Goal: Book appointment/travel/reservation

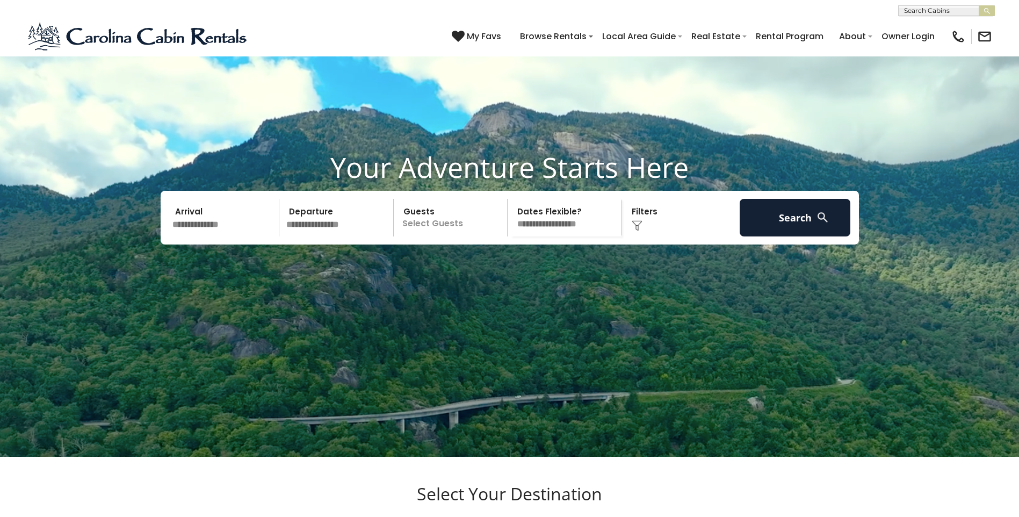
scroll to position [54, 0]
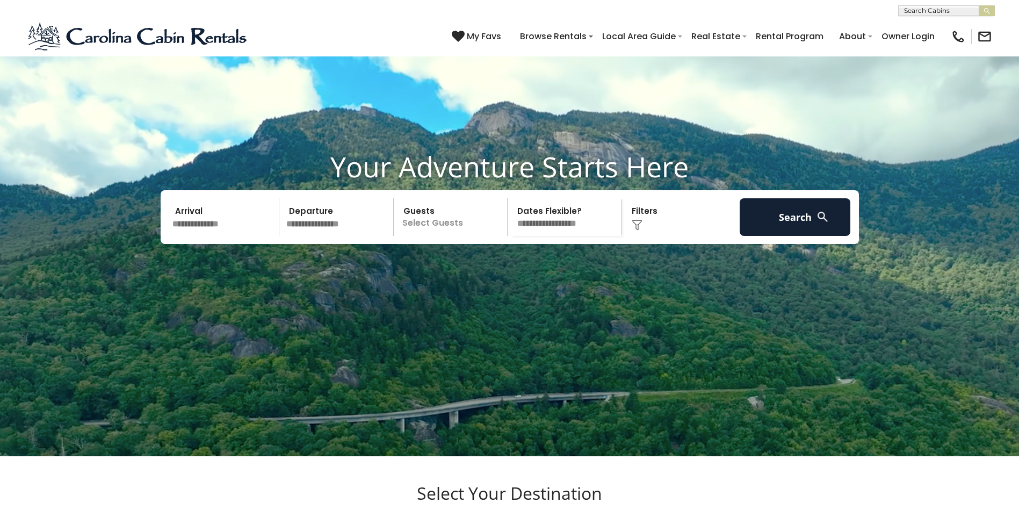
click at [223, 236] on input "text" at bounding box center [224, 217] width 111 height 38
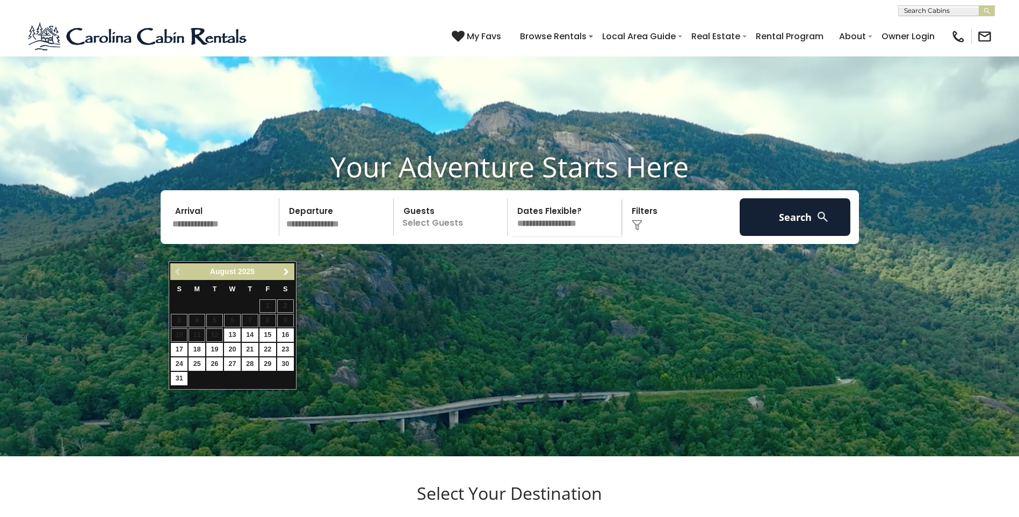
click at [287, 270] on span "Next" at bounding box center [286, 271] width 9 height 9
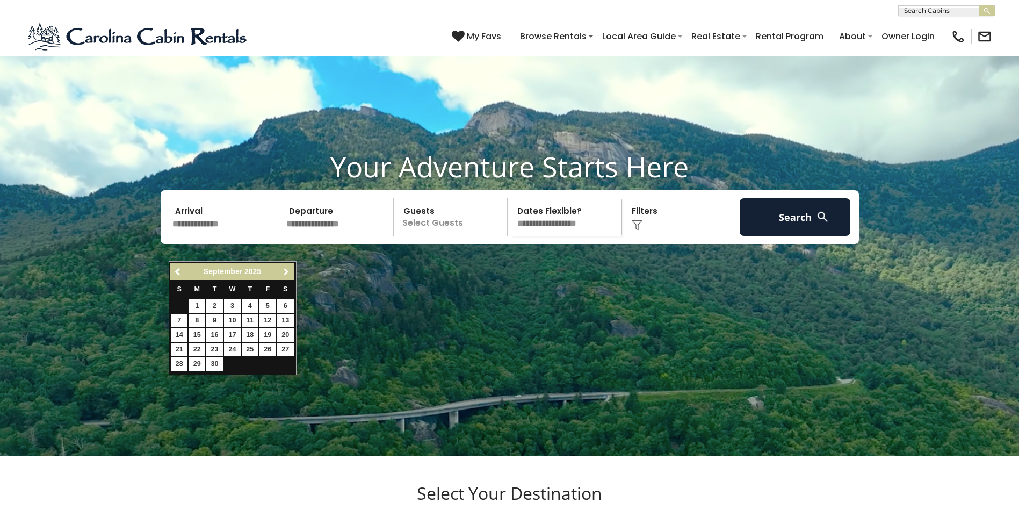
click at [287, 270] on span "Next" at bounding box center [286, 271] width 9 height 9
click at [295, 270] on div "Previous Next October 2025 S M T W T F S 1 2 3 4 5 6 7 8 9 10 11 12 13 14 15 16…" at bounding box center [233, 317] width 128 height 113
click at [286, 270] on span "Next" at bounding box center [286, 271] width 9 height 9
click at [269, 317] on link "7" at bounding box center [267, 320] width 17 height 13
type input "*******"
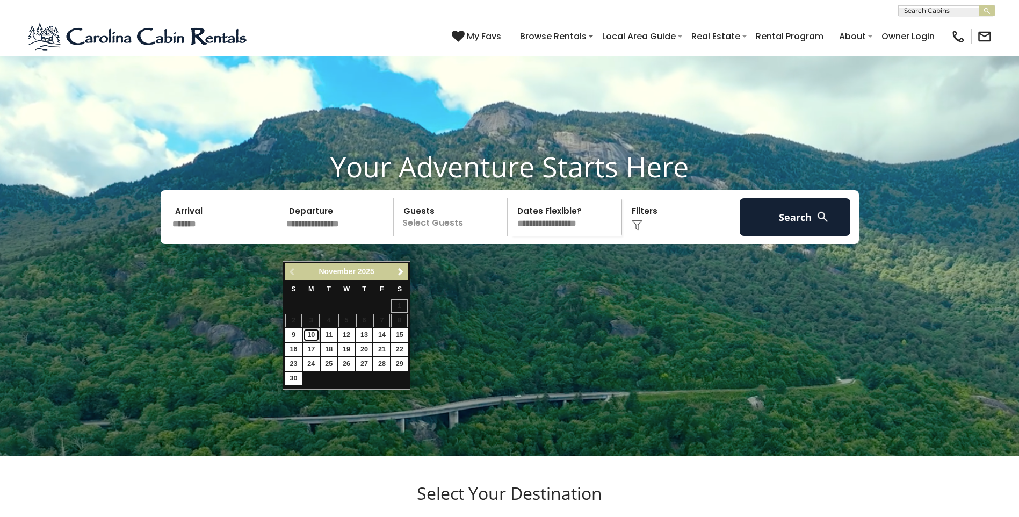
click at [313, 333] on link "10" at bounding box center [311, 334] width 17 height 13
type input "********"
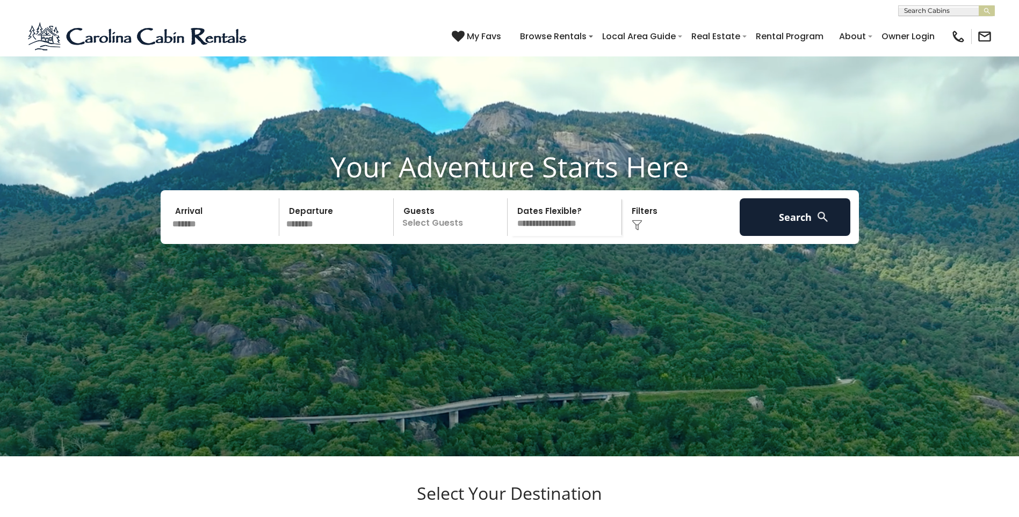
click at [461, 236] on p "Select Guests" at bounding box center [452, 217] width 111 height 38
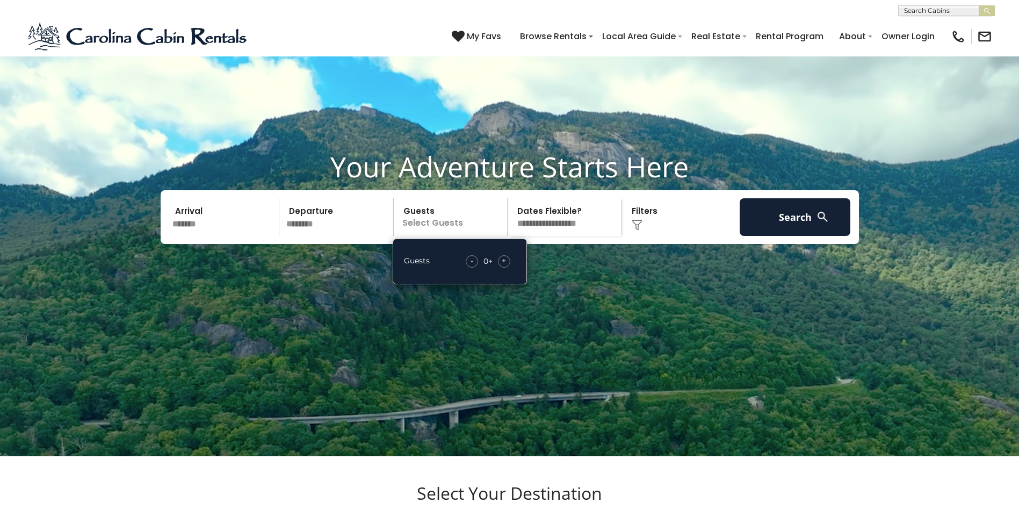
click at [506, 267] on div "+" at bounding box center [504, 261] width 12 height 12
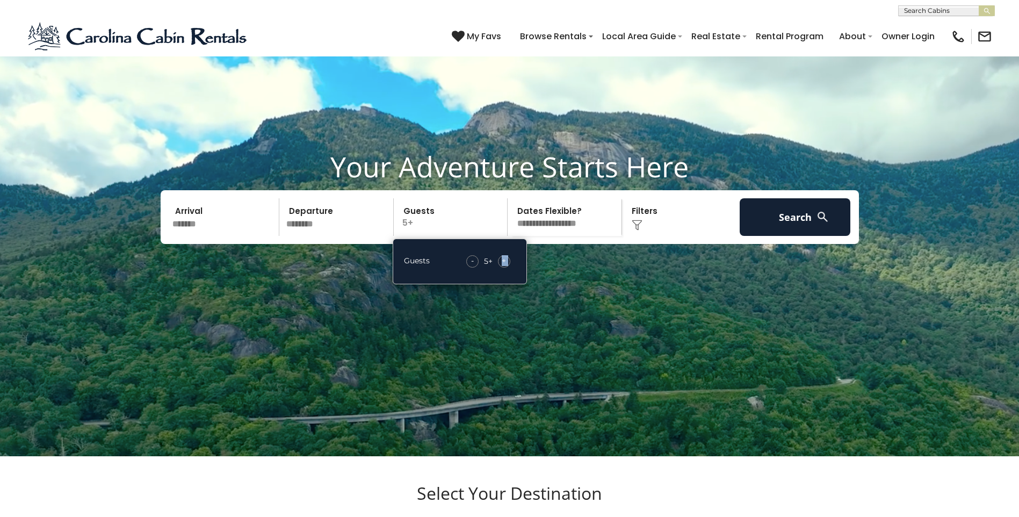
click at [506, 267] on div "+" at bounding box center [504, 261] width 12 height 12
click at [798, 236] on button "Search" at bounding box center [795, 217] width 111 height 38
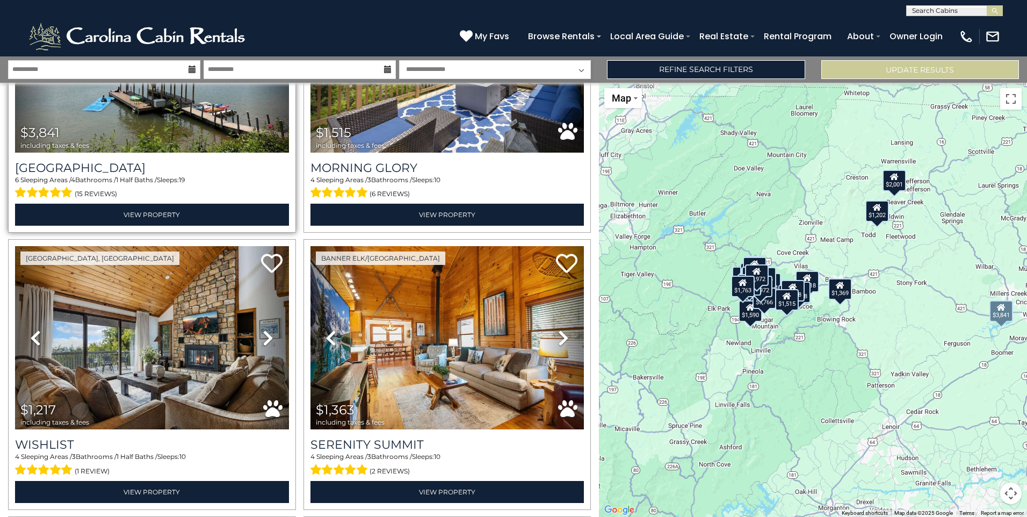
scroll to position [1020, 0]
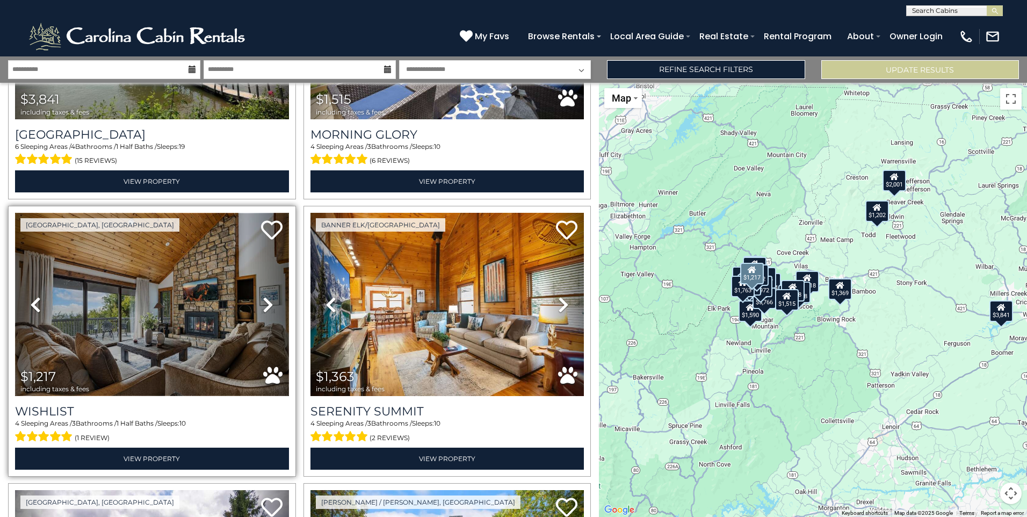
click at [109, 322] on img at bounding box center [152, 304] width 274 height 183
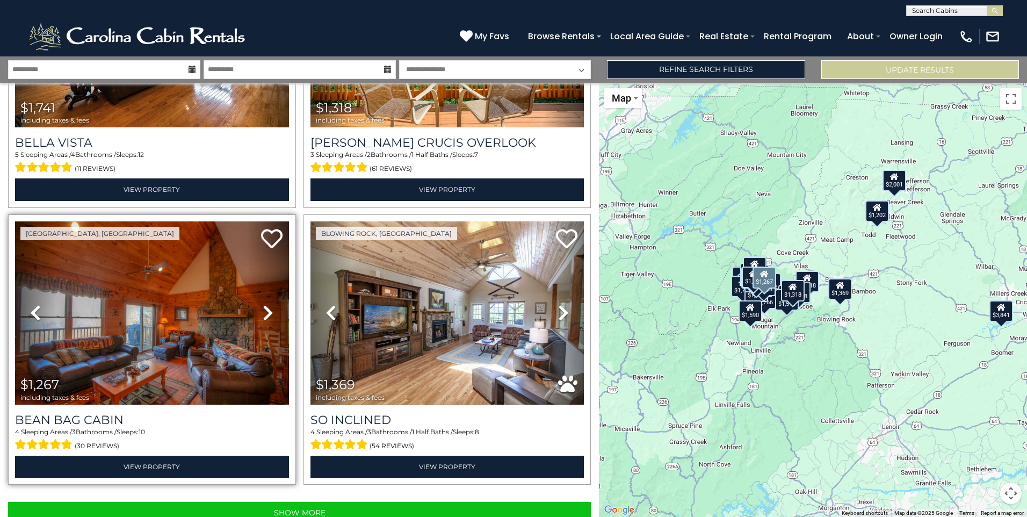
scroll to position [3788, 0]
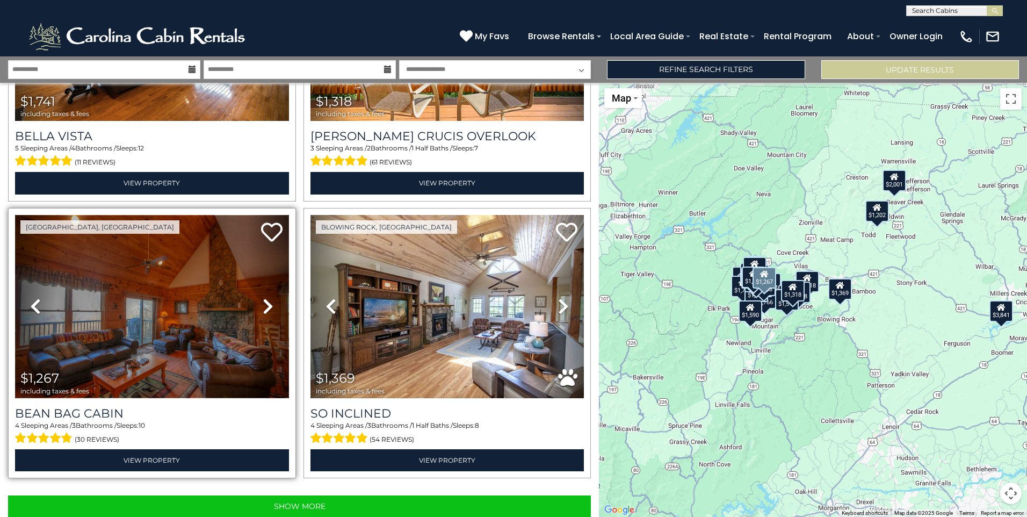
click at [162, 301] on img at bounding box center [152, 306] width 274 height 183
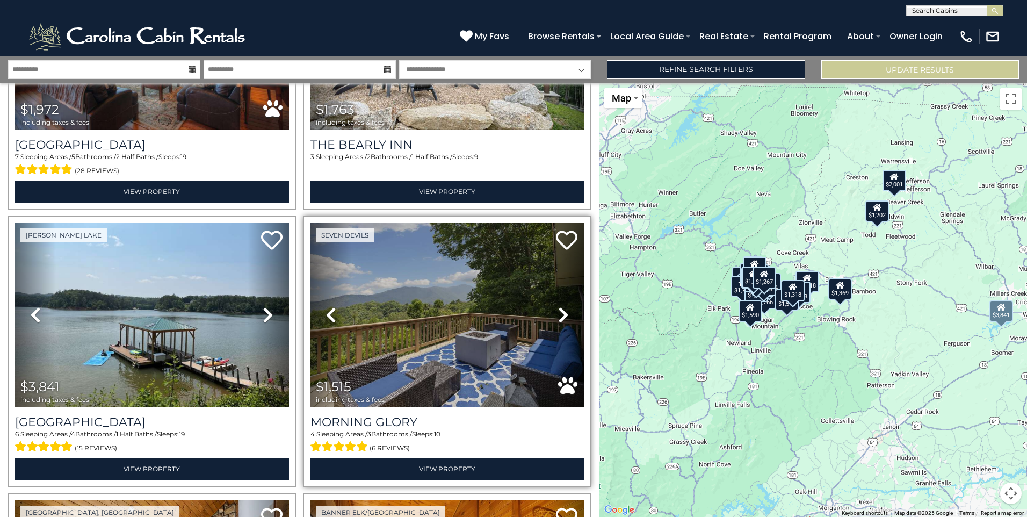
scroll to position [752, 0]
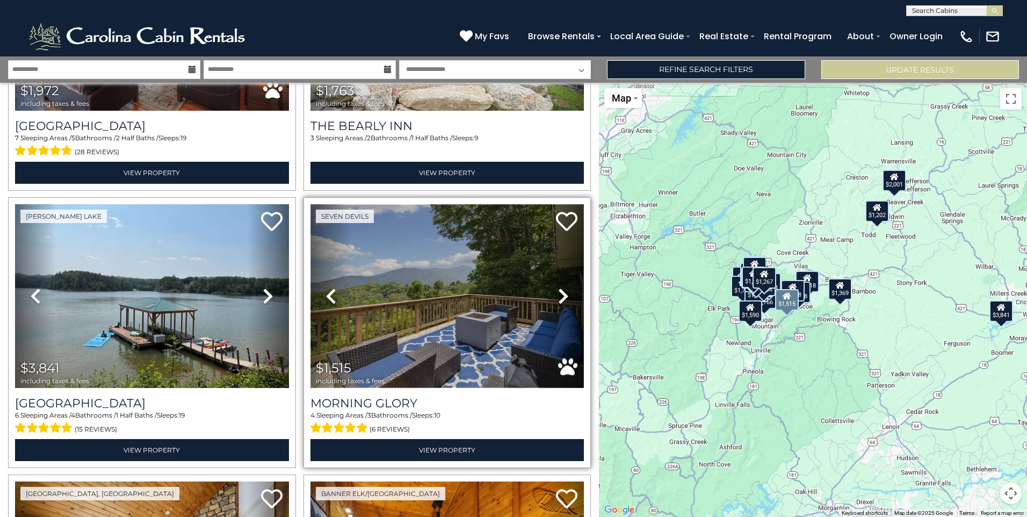
click at [466, 328] on img at bounding box center [447, 295] width 274 height 183
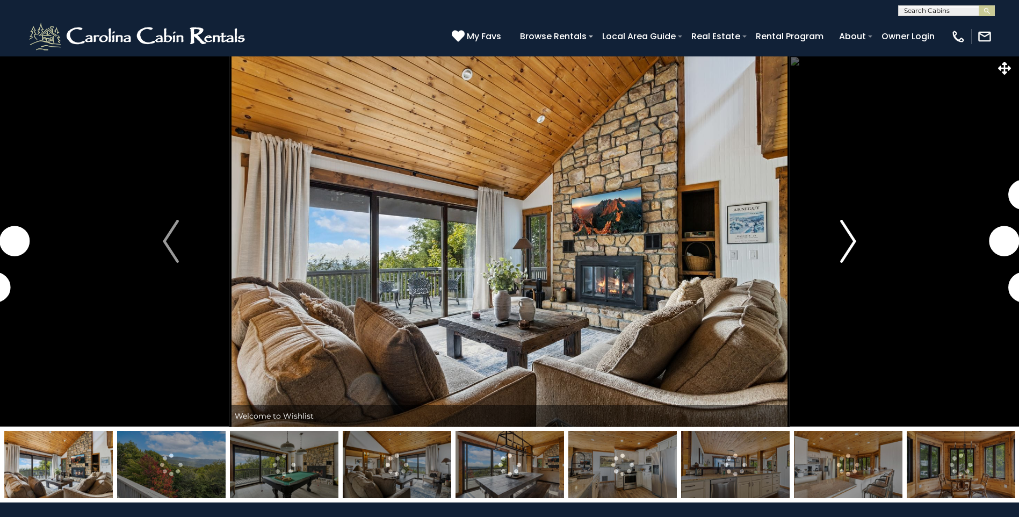
click at [847, 239] on img "Next" at bounding box center [848, 241] width 16 height 43
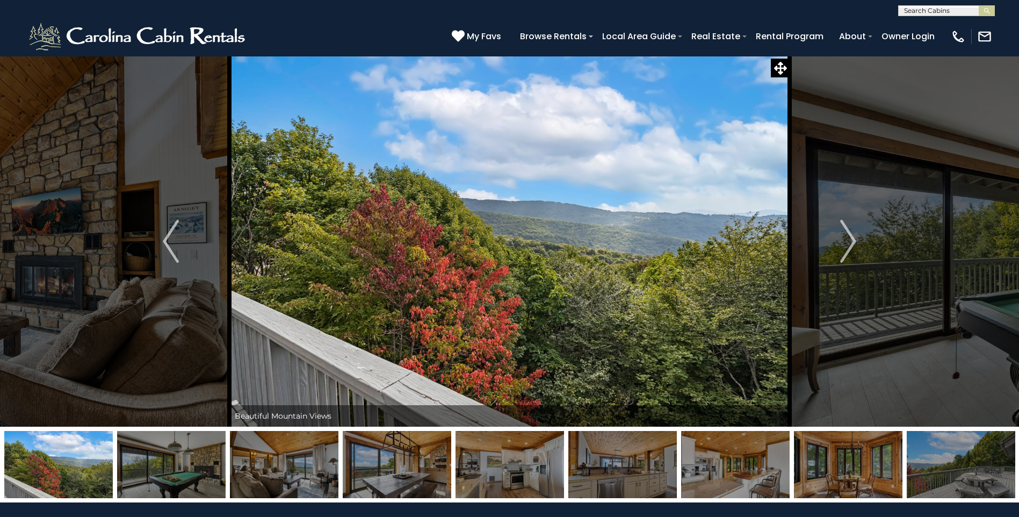
click at [189, 472] on img at bounding box center [171, 464] width 108 height 67
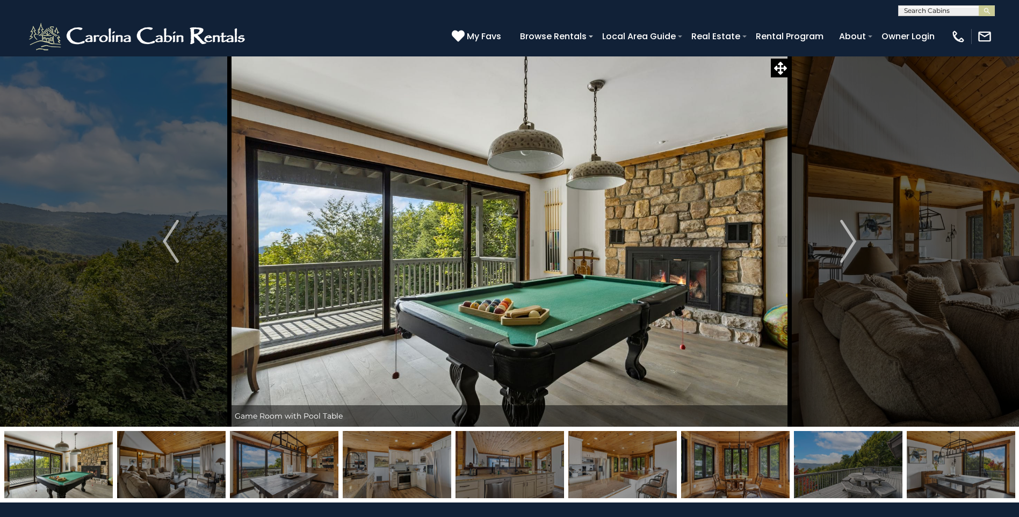
click at [280, 470] on img at bounding box center [284, 464] width 108 height 67
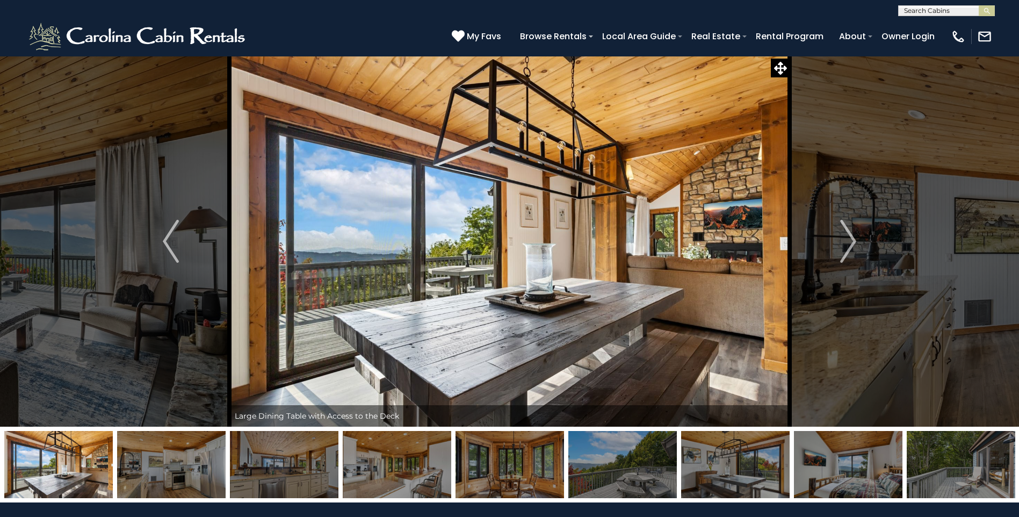
click at [380, 473] on img at bounding box center [397, 464] width 108 height 67
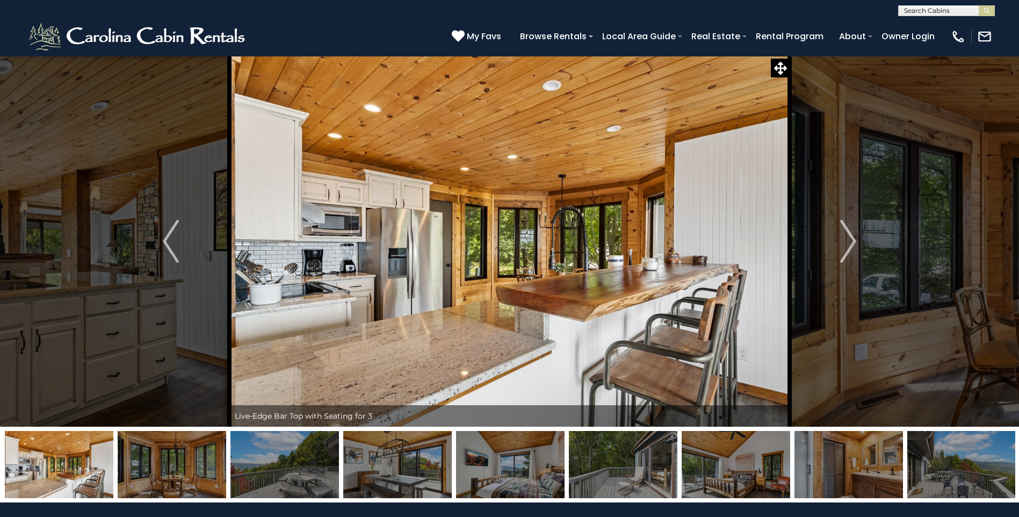
click at [501, 476] on img at bounding box center [510, 464] width 108 height 67
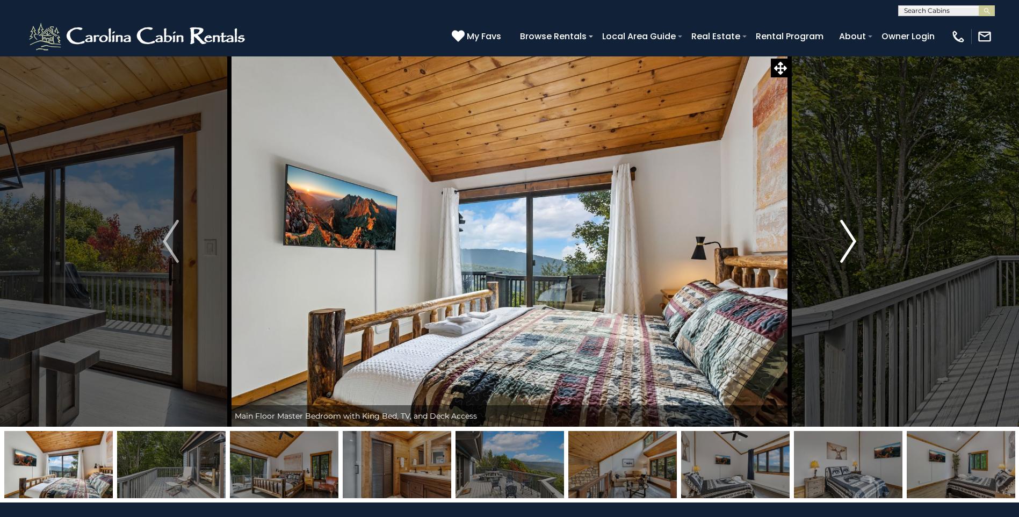
click at [854, 245] on img "Next" at bounding box center [848, 241] width 16 height 43
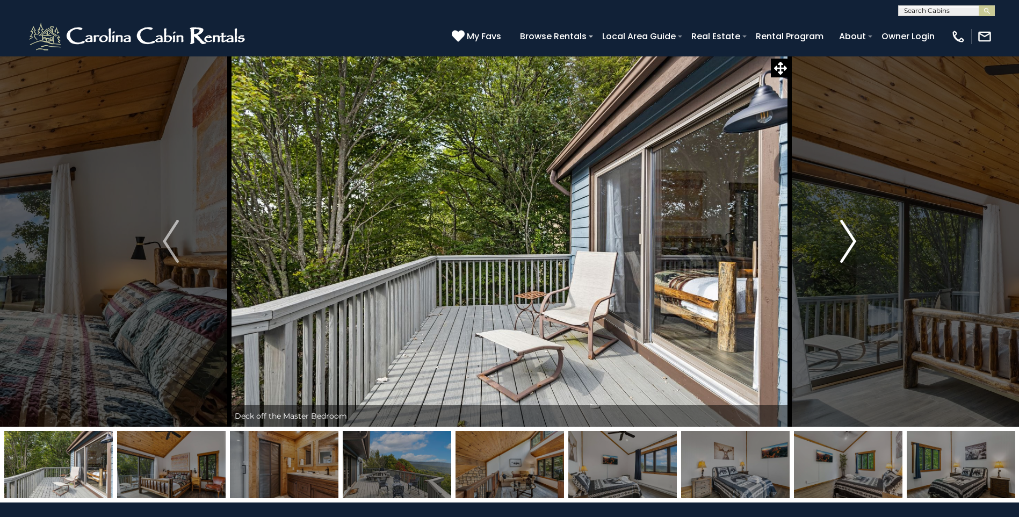
click at [844, 245] on img "Next" at bounding box center [848, 241] width 16 height 43
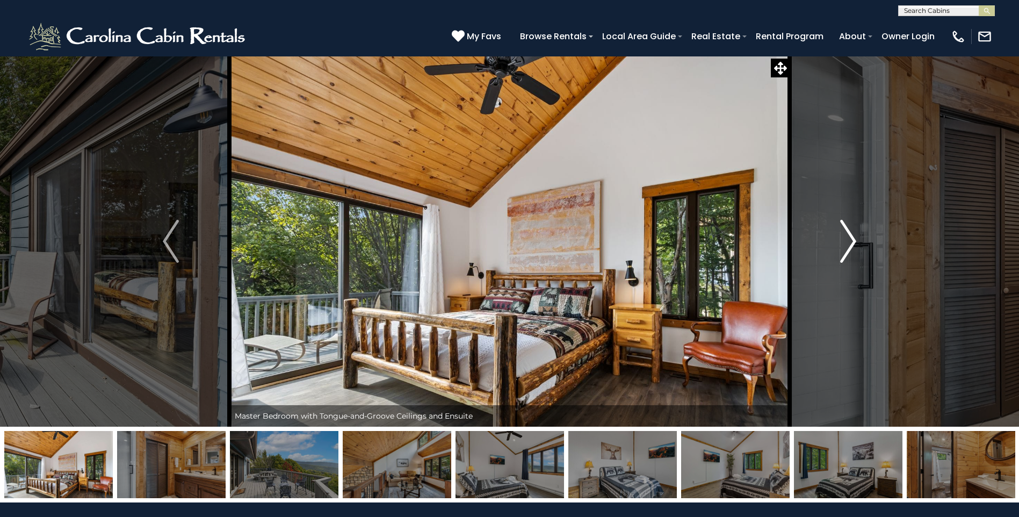
click at [845, 244] on img "Next" at bounding box center [848, 241] width 16 height 43
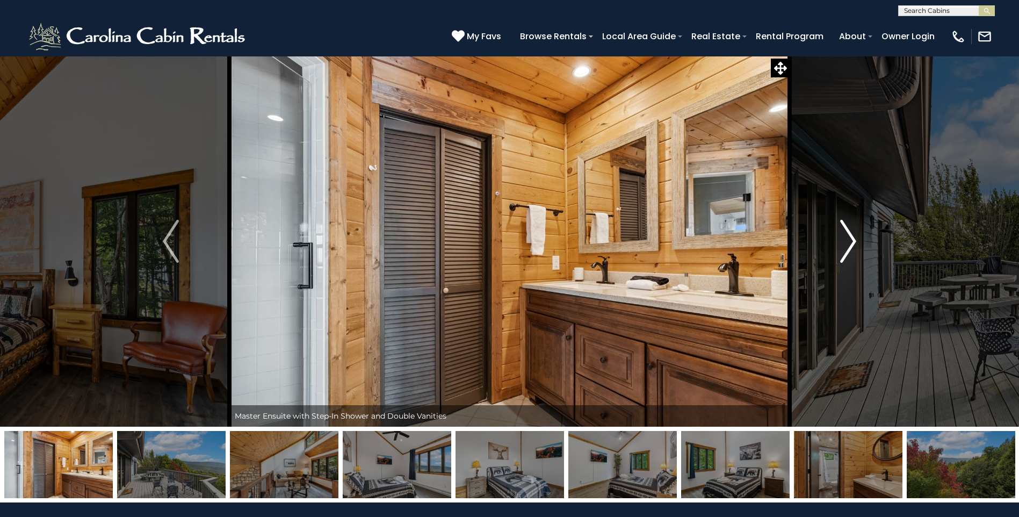
click at [845, 244] on img "Next" at bounding box center [848, 241] width 16 height 43
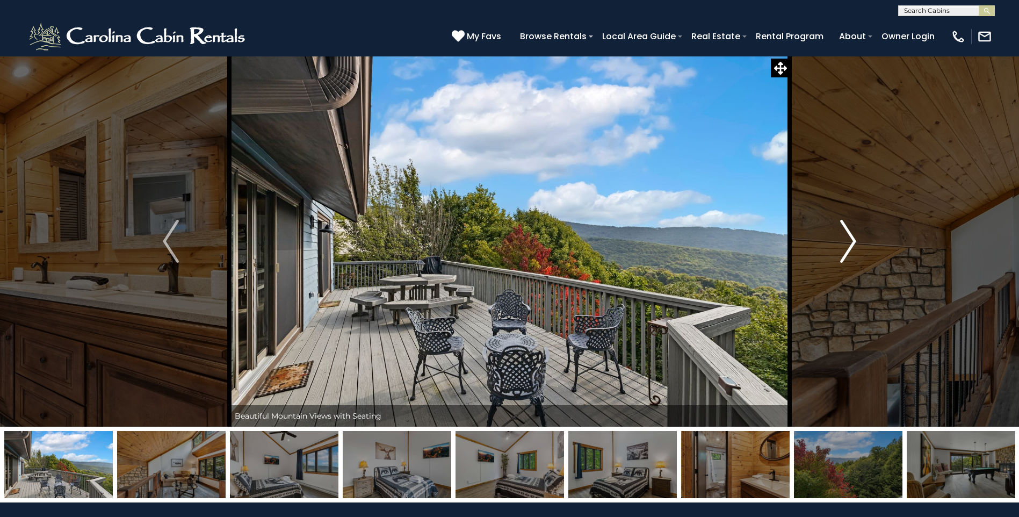
click at [845, 244] on img "Next" at bounding box center [848, 241] width 16 height 43
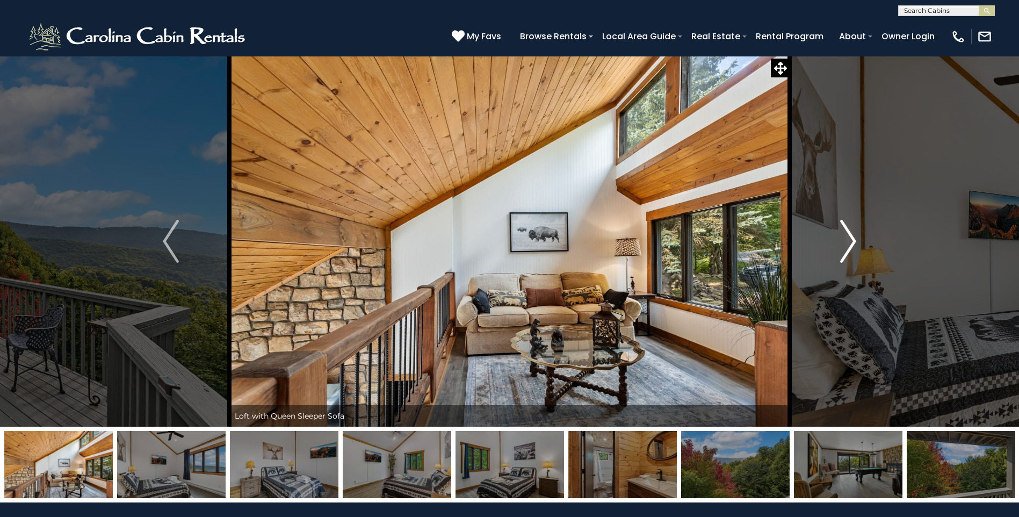
click at [845, 244] on img "Next" at bounding box center [848, 241] width 16 height 43
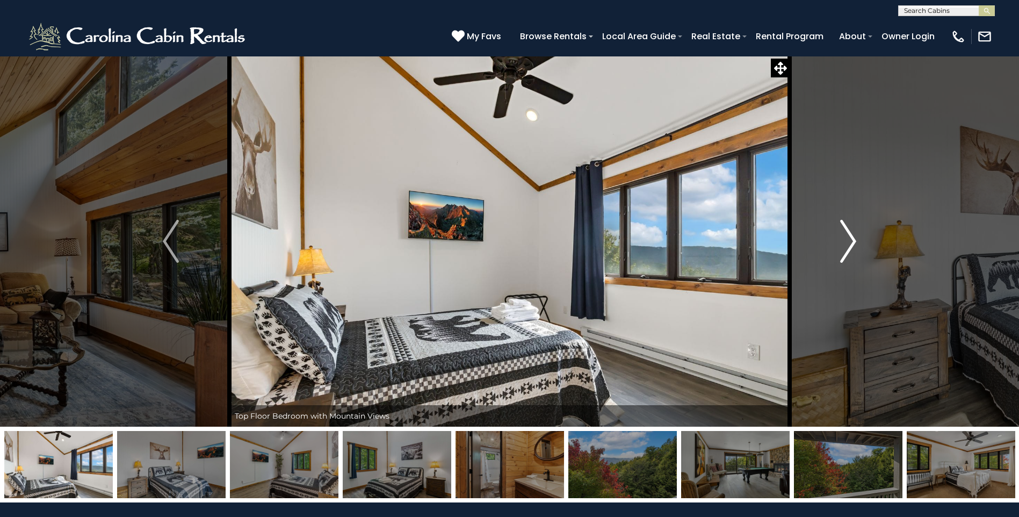
click at [845, 244] on img "Next" at bounding box center [848, 241] width 16 height 43
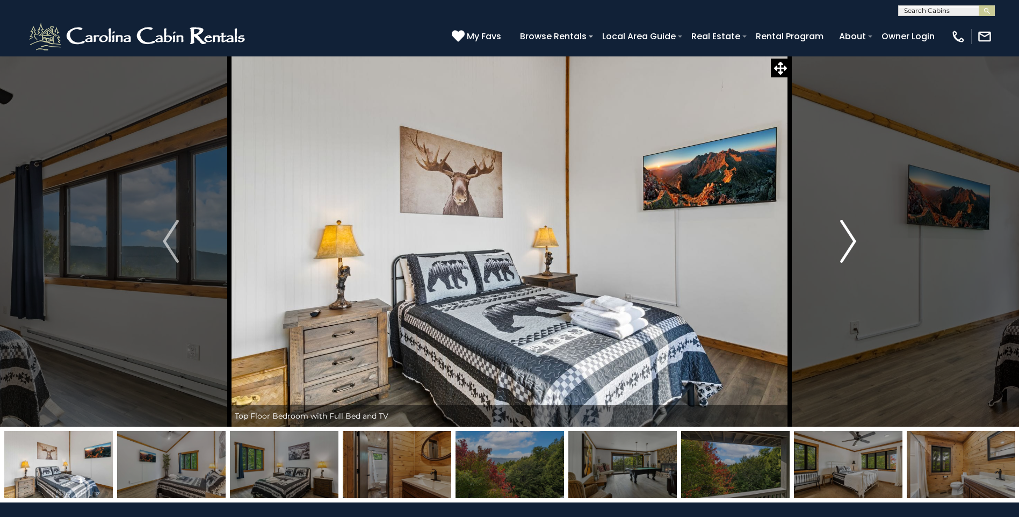
click at [845, 244] on img "Next" at bounding box center [848, 241] width 16 height 43
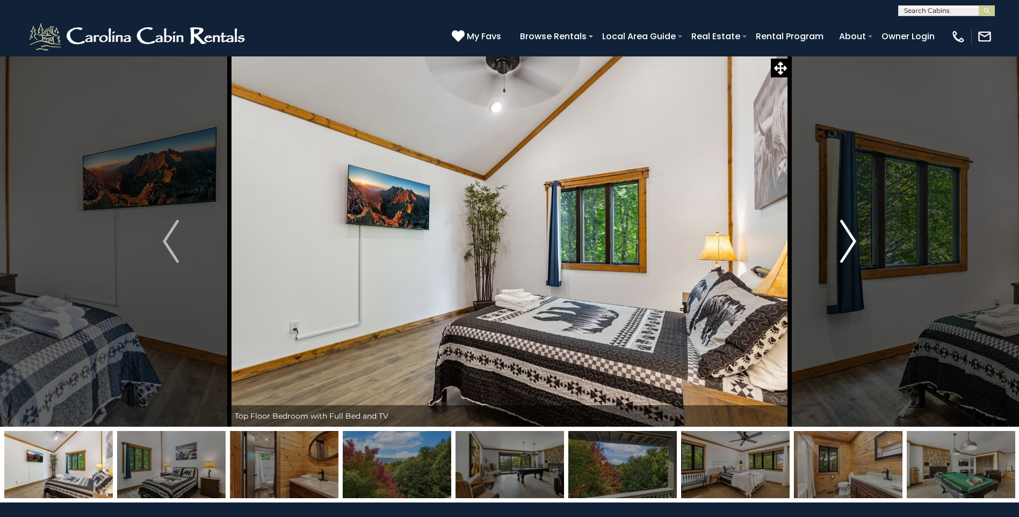
click at [845, 244] on img "Next" at bounding box center [848, 241] width 16 height 43
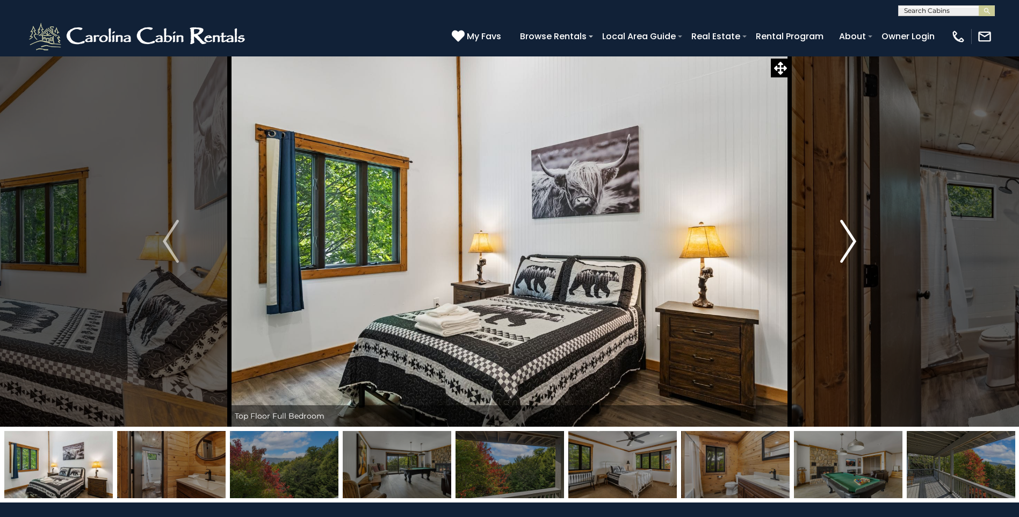
click at [845, 244] on img "Next" at bounding box center [848, 241] width 16 height 43
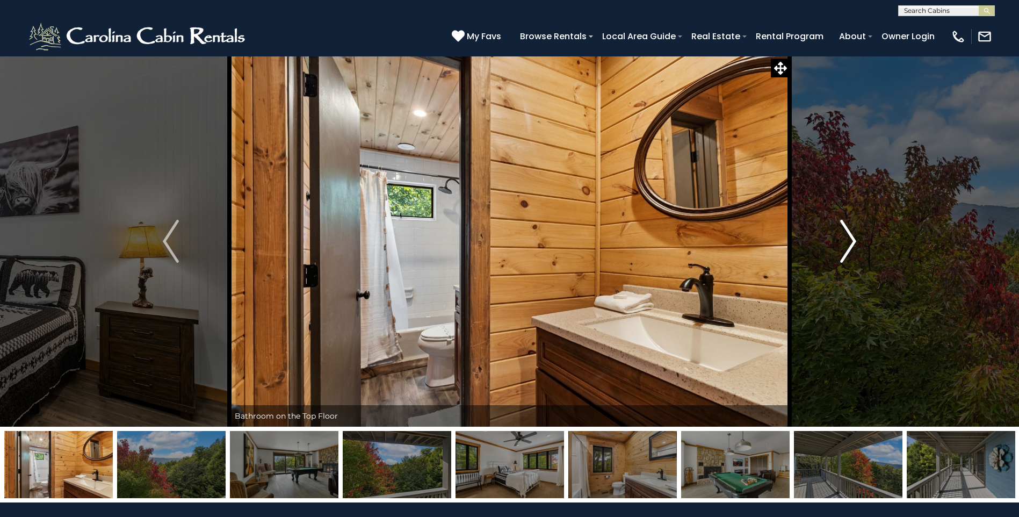
click at [845, 244] on img "Next" at bounding box center [848, 241] width 16 height 43
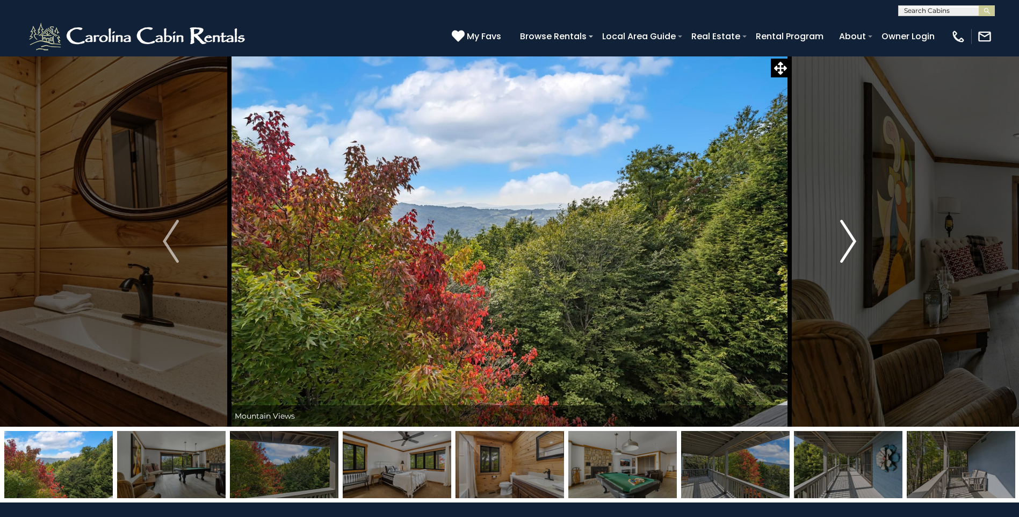
click at [845, 244] on img "Next" at bounding box center [848, 241] width 16 height 43
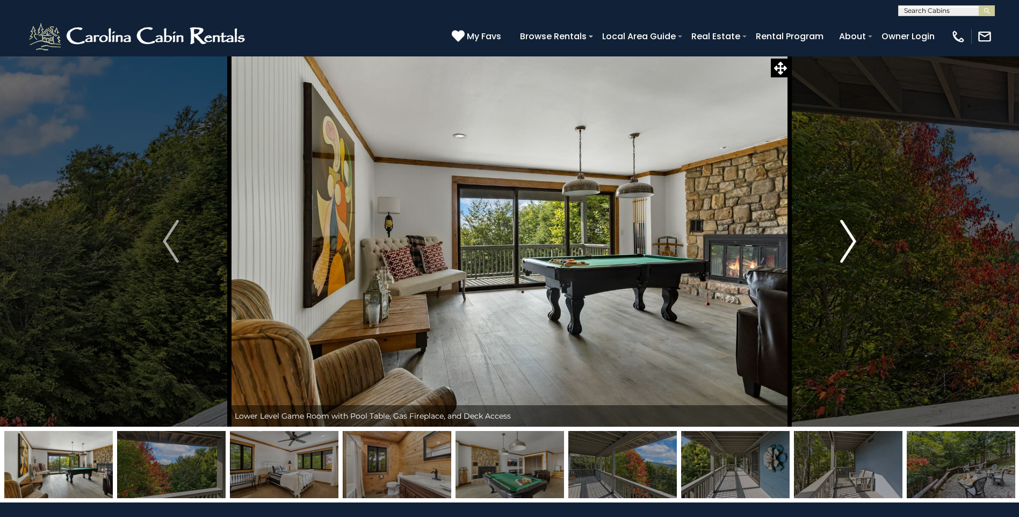
click at [845, 244] on img "Next" at bounding box center [848, 241] width 16 height 43
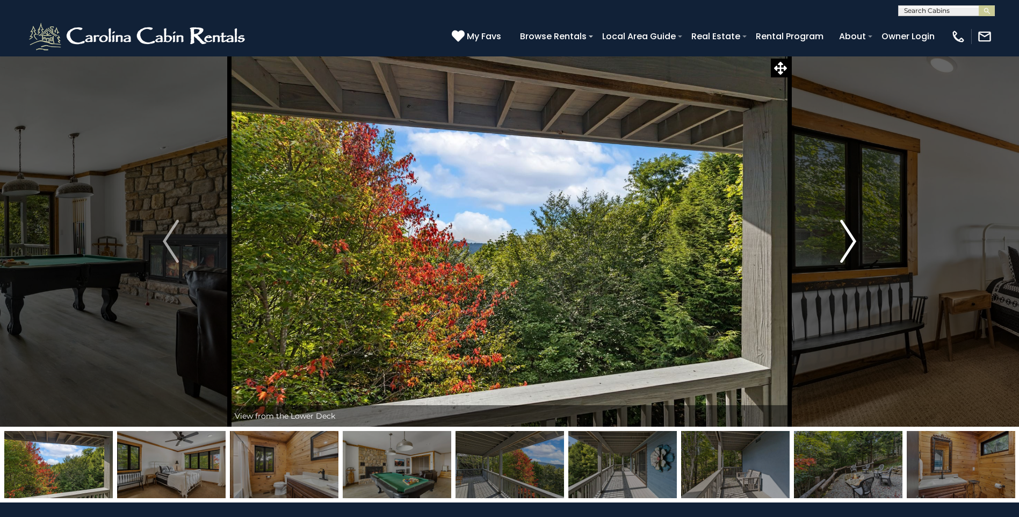
click at [845, 244] on img "Next" at bounding box center [848, 241] width 16 height 43
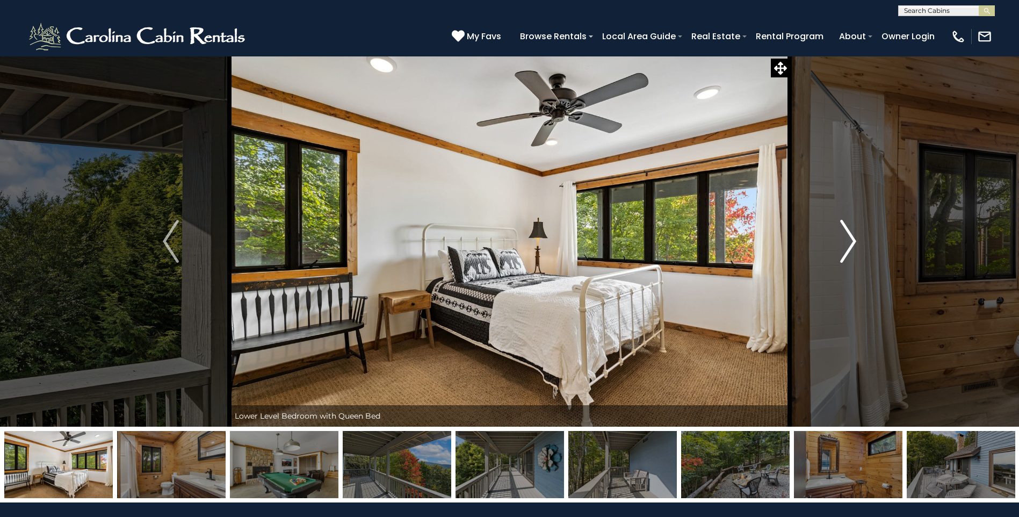
click at [845, 244] on img "Next" at bounding box center [848, 241] width 16 height 43
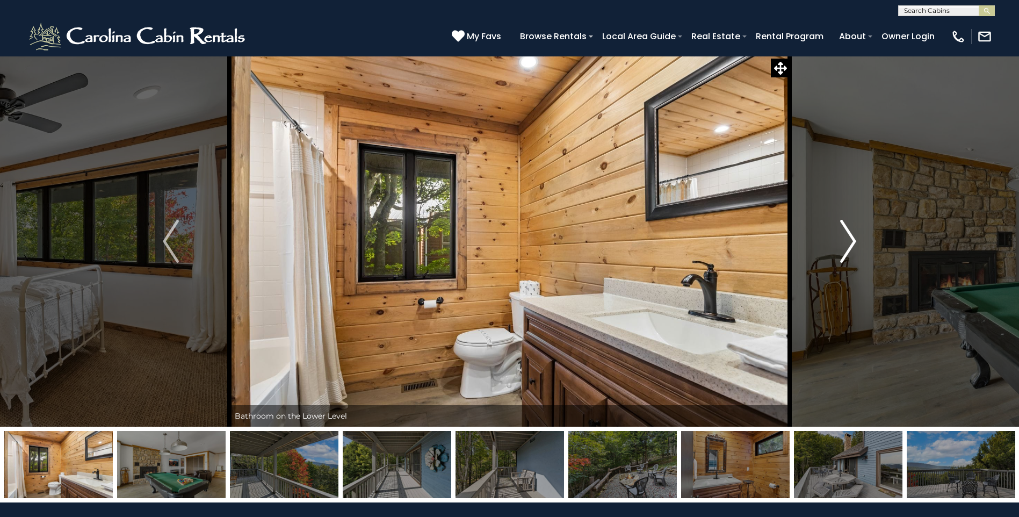
click at [845, 244] on img "Next" at bounding box center [848, 241] width 16 height 43
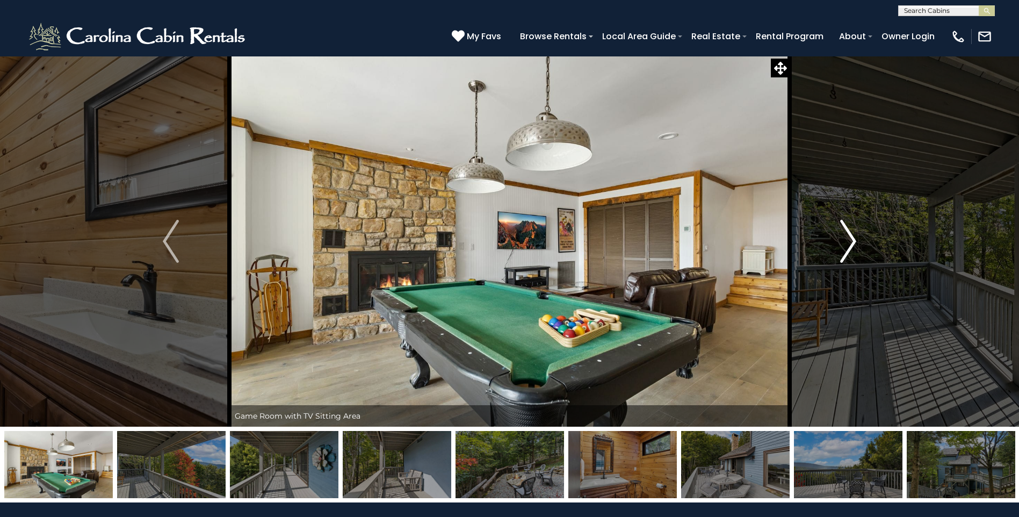
click at [845, 244] on img "Next" at bounding box center [848, 241] width 16 height 43
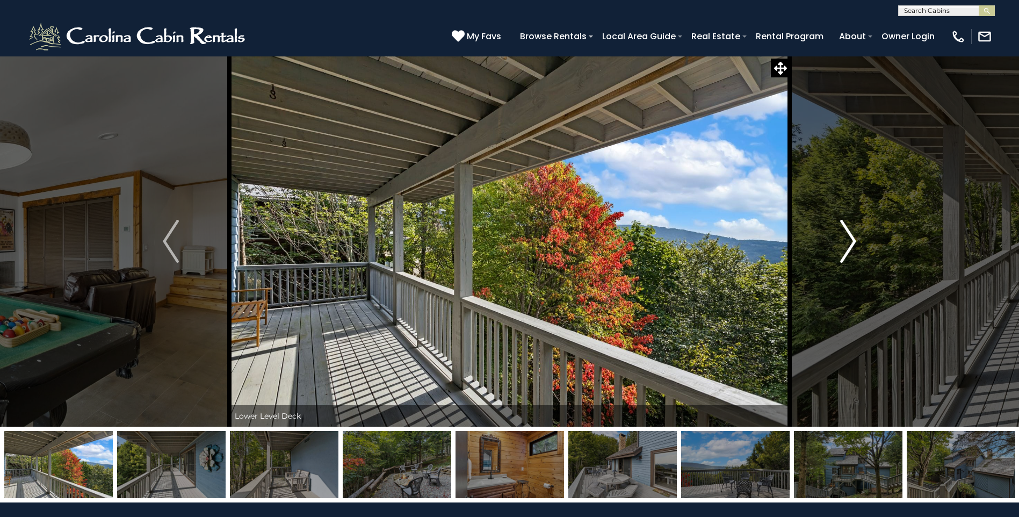
click at [845, 244] on img "Next" at bounding box center [848, 241] width 16 height 43
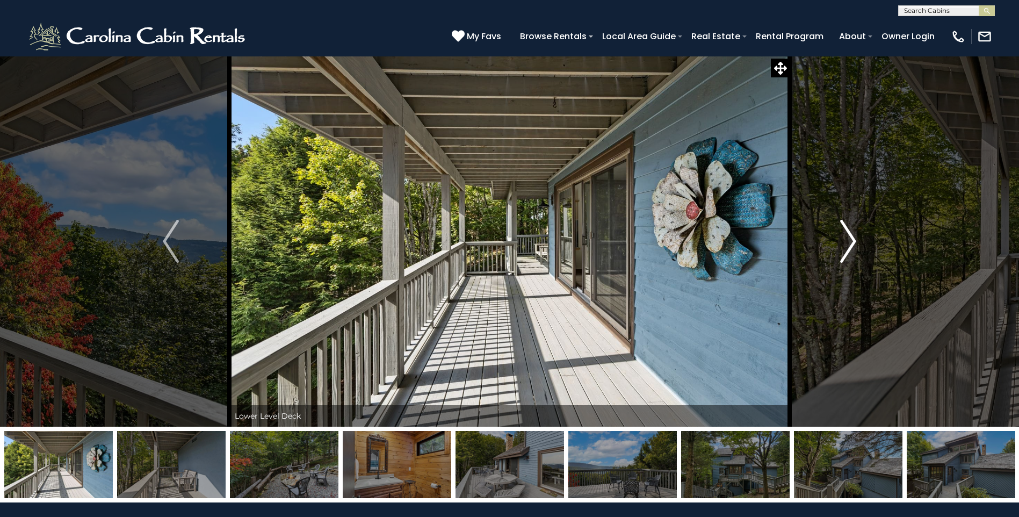
click at [845, 244] on img "Next" at bounding box center [848, 241] width 16 height 43
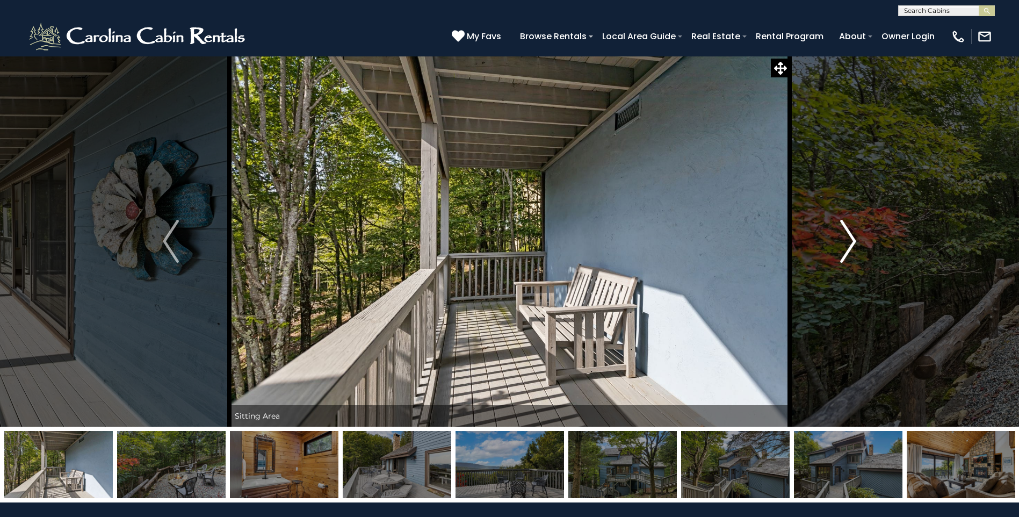
click at [845, 244] on img "Next" at bounding box center [848, 241] width 16 height 43
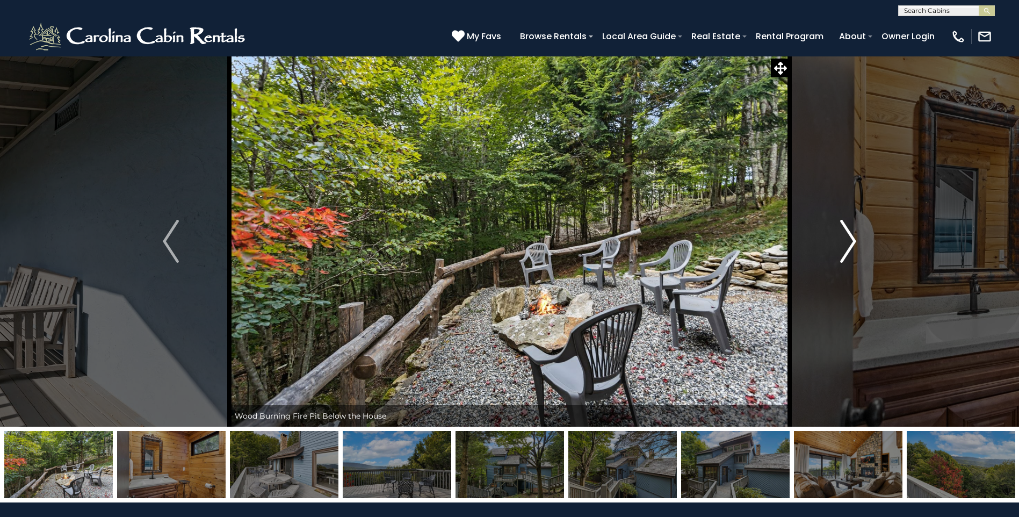
click at [845, 244] on img "Next" at bounding box center [848, 241] width 16 height 43
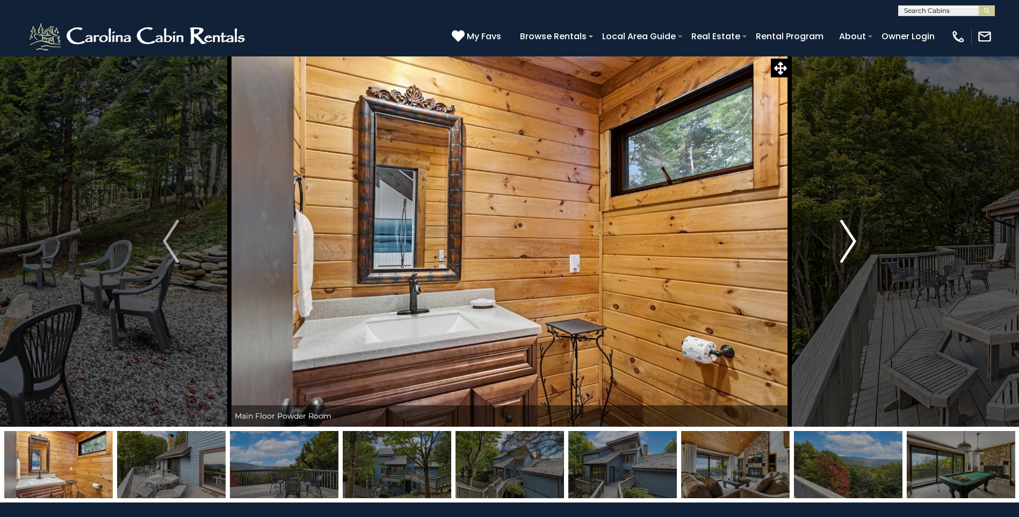
click at [845, 244] on img "Next" at bounding box center [848, 241] width 16 height 43
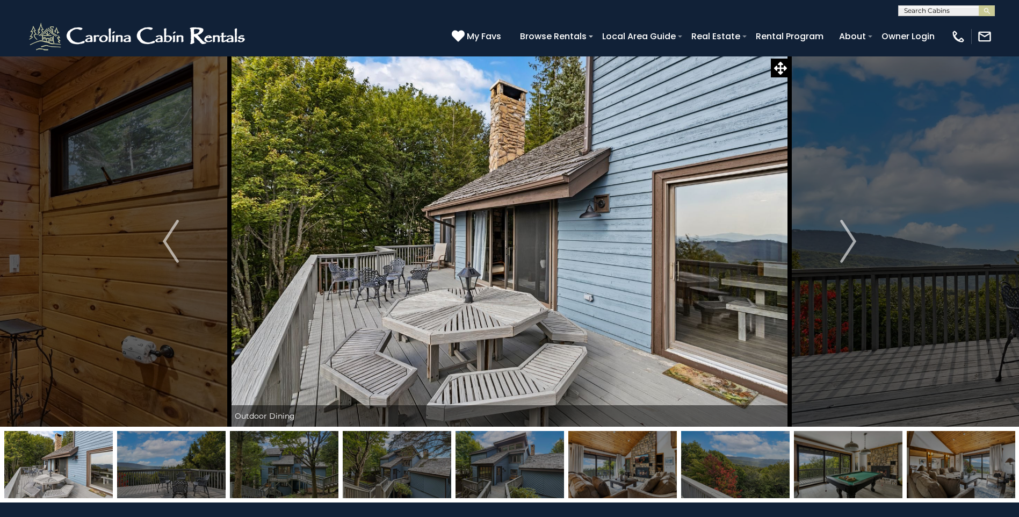
click at [143, 284] on button "Previous" at bounding box center [170, 241] width 117 height 371
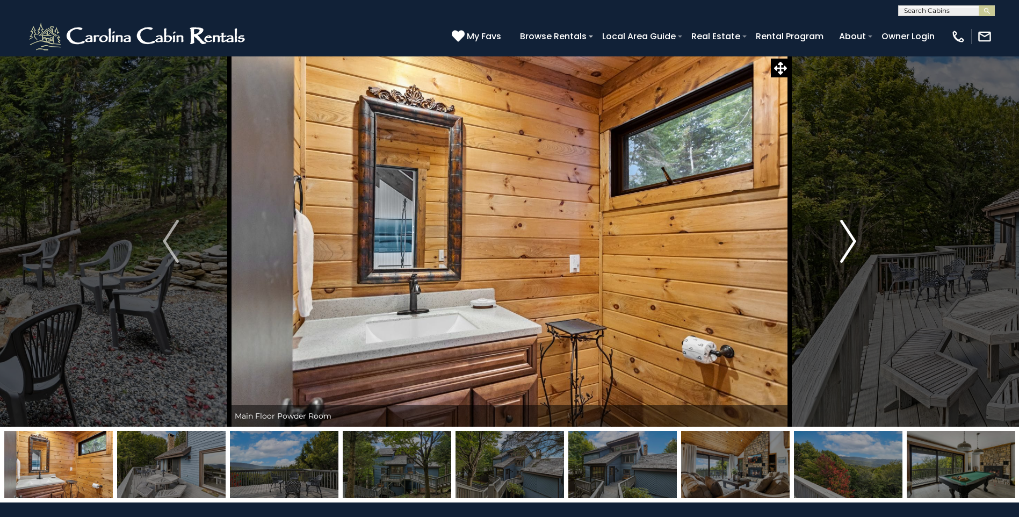
click at [854, 199] on button "Next" at bounding box center [847, 241] width 117 height 371
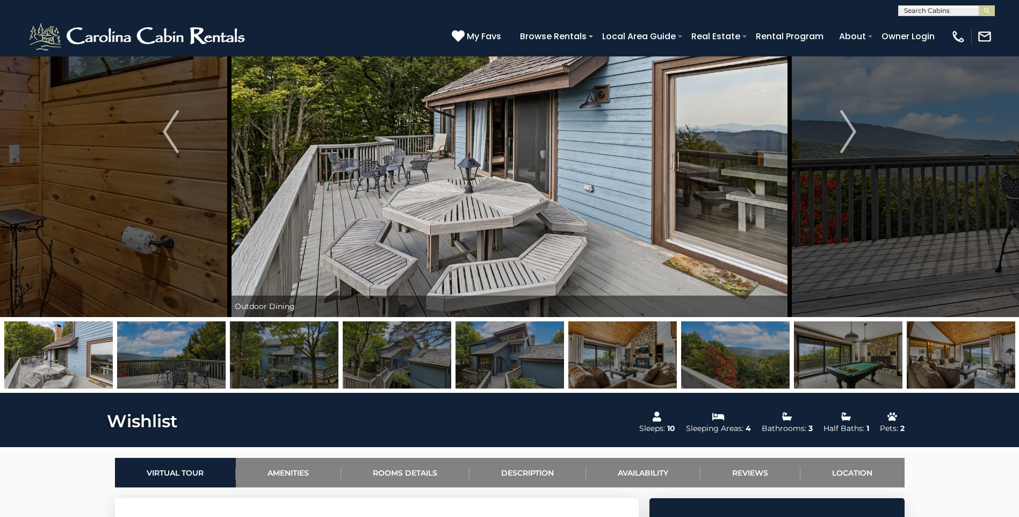
scroll to position [54, 0]
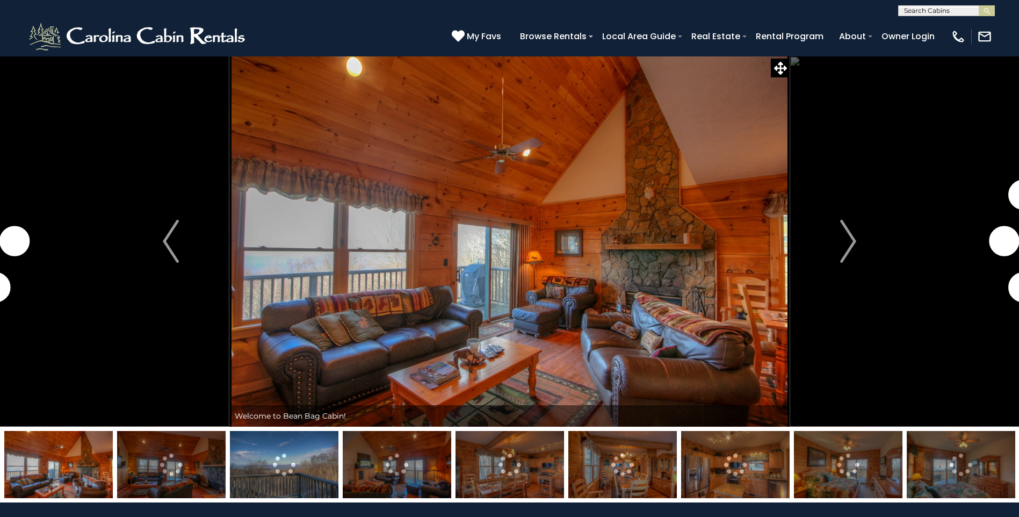
click at [410, 468] on img at bounding box center [397, 464] width 108 height 67
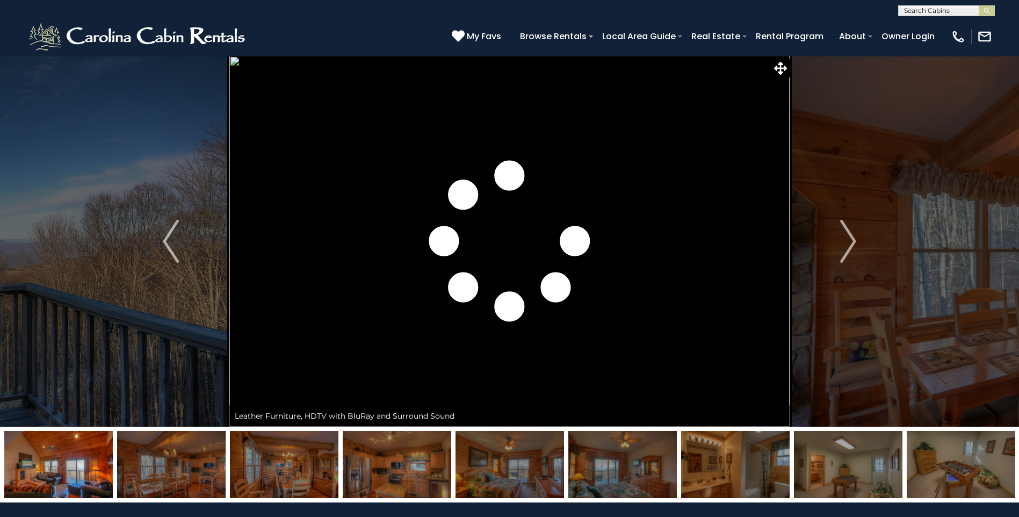
click at [402, 469] on img at bounding box center [397, 464] width 108 height 67
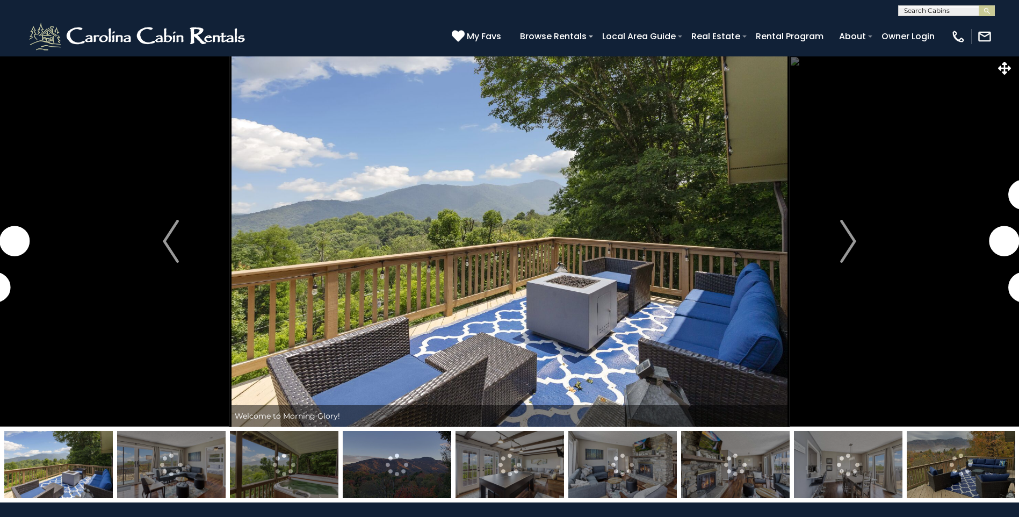
click at [171, 462] on img at bounding box center [171, 464] width 108 height 67
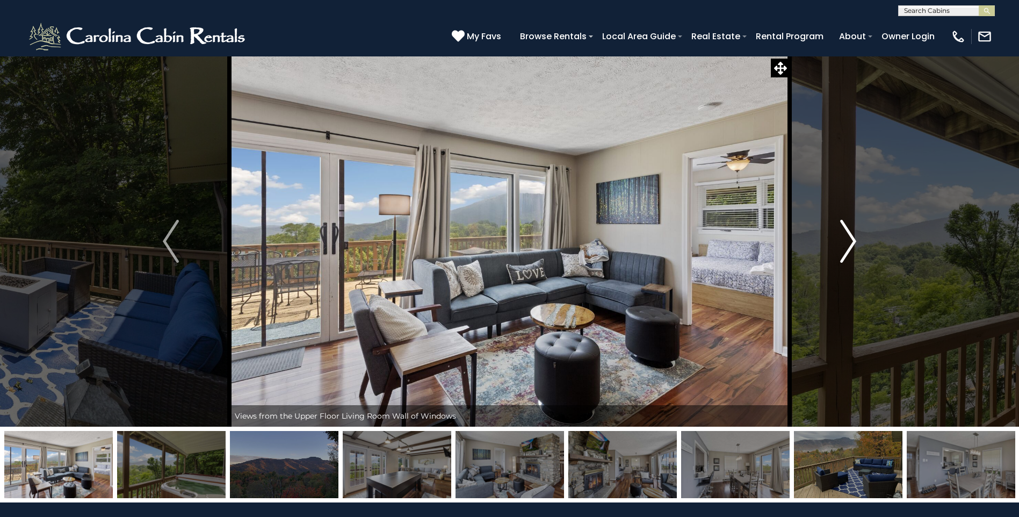
click at [854, 244] on img "Next" at bounding box center [848, 241] width 16 height 43
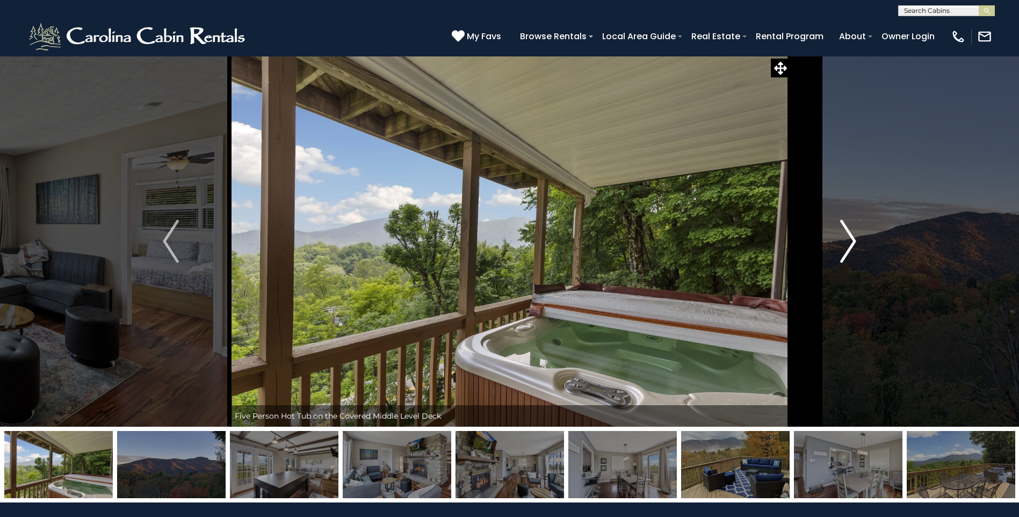
click at [854, 244] on img "Next" at bounding box center [848, 241] width 16 height 43
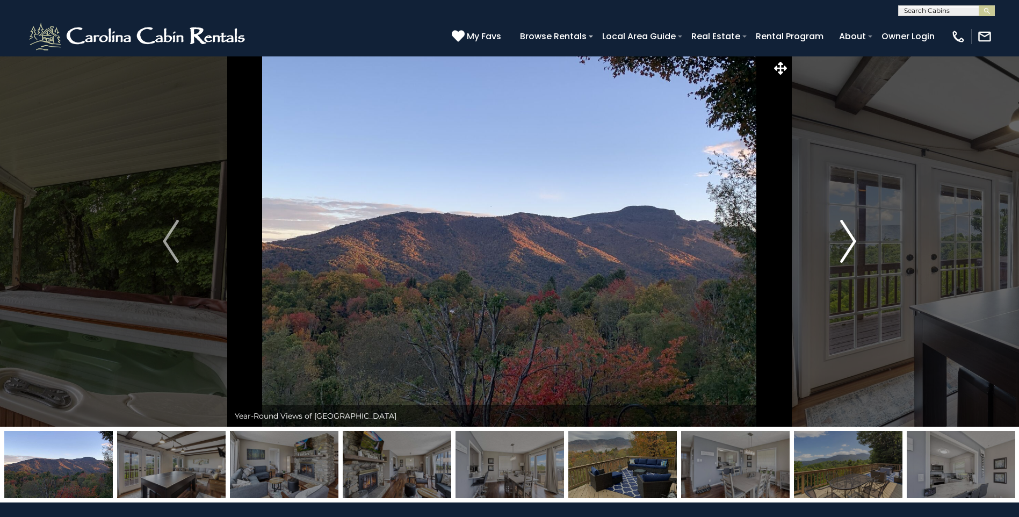
click at [854, 244] on img "Next" at bounding box center [848, 241] width 16 height 43
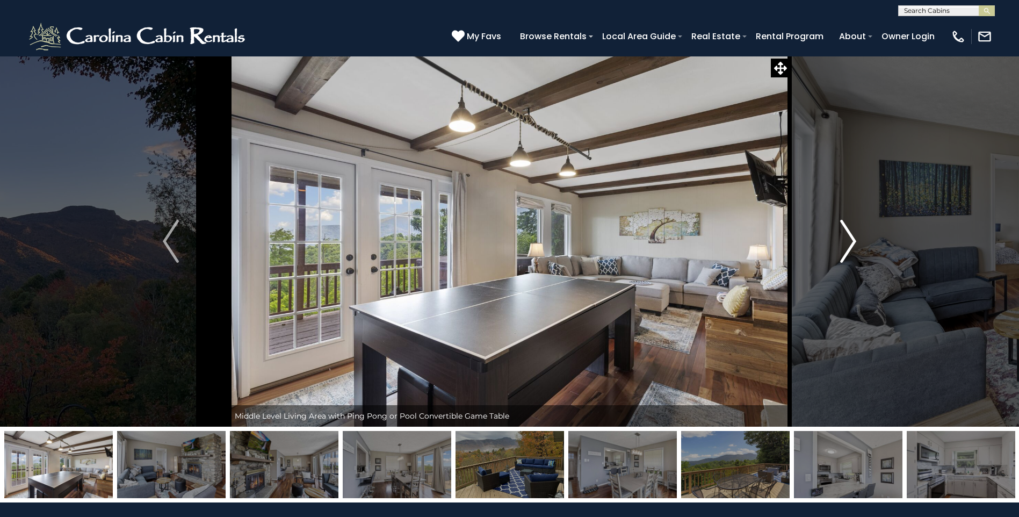
click at [847, 244] on img "Next" at bounding box center [848, 241] width 16 height 43
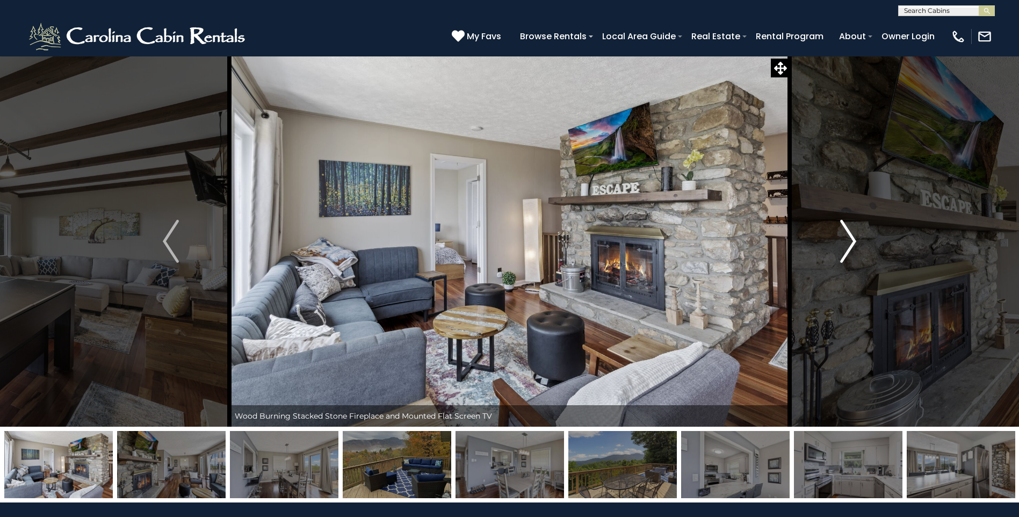
click at [847, 244] on img "Next" at bounding box center [848, 241] width 16 height 43
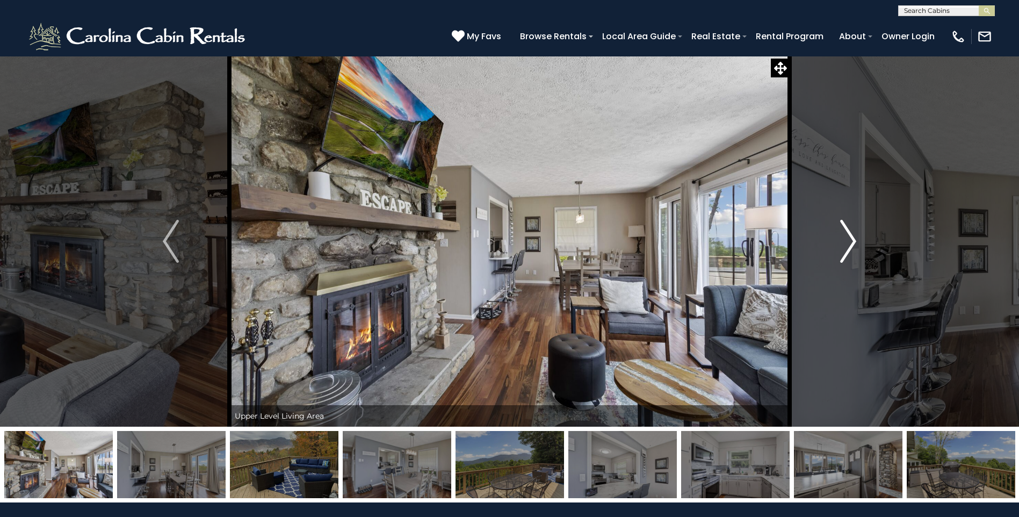
click at [847, 244] on img "Next" at bounding box center [848, 241] width 16 height 43
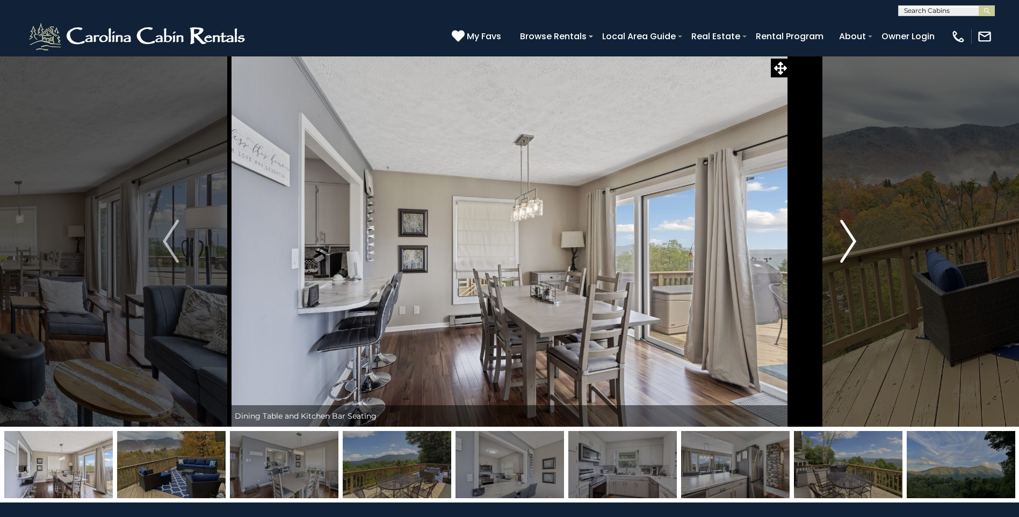
click at [847, 244] on img "Next" at bounding box center [848, 241] width 16 height 43
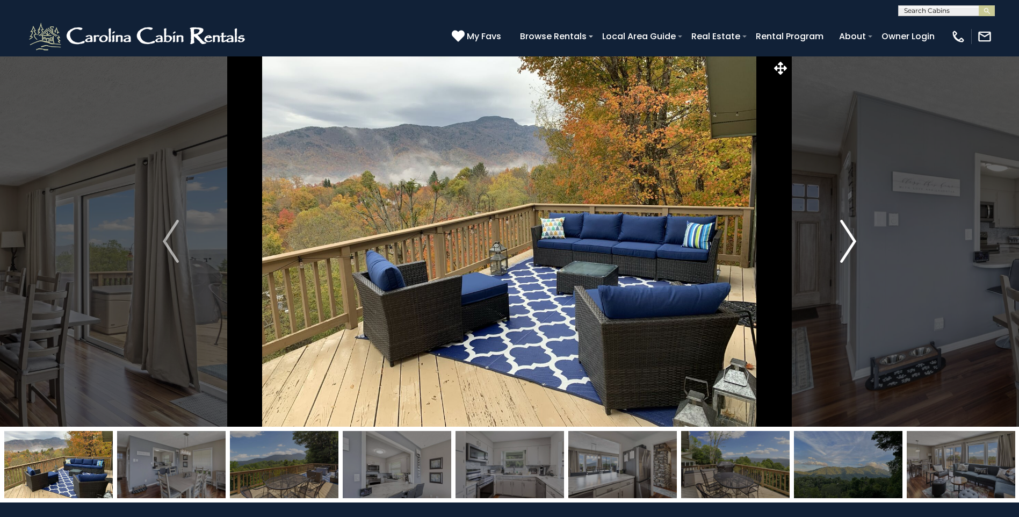
click at [847, 244] on img "Next" at bounding box center [848, 241] width 16 height 43
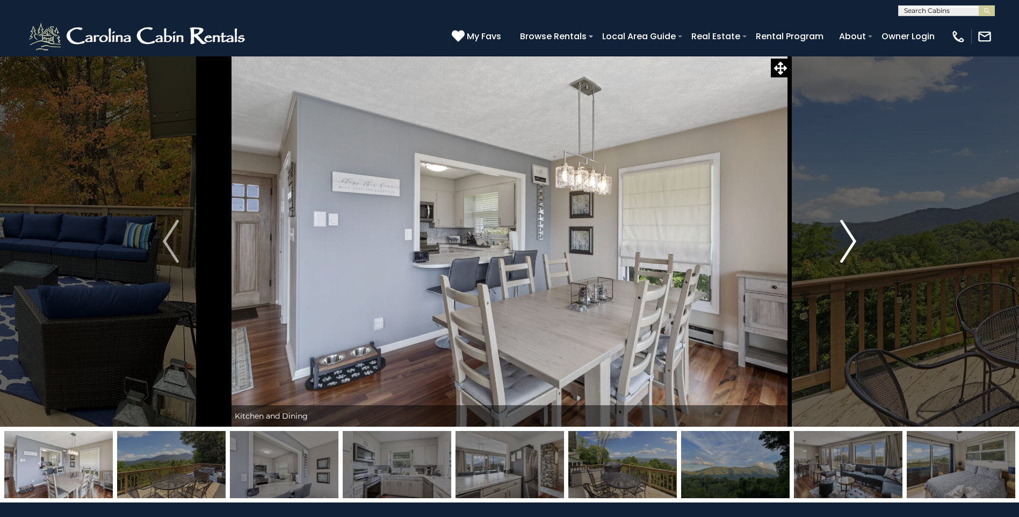
click at [852, 245] on img "Next" at bounding box center [848, 241] width 16 height 43
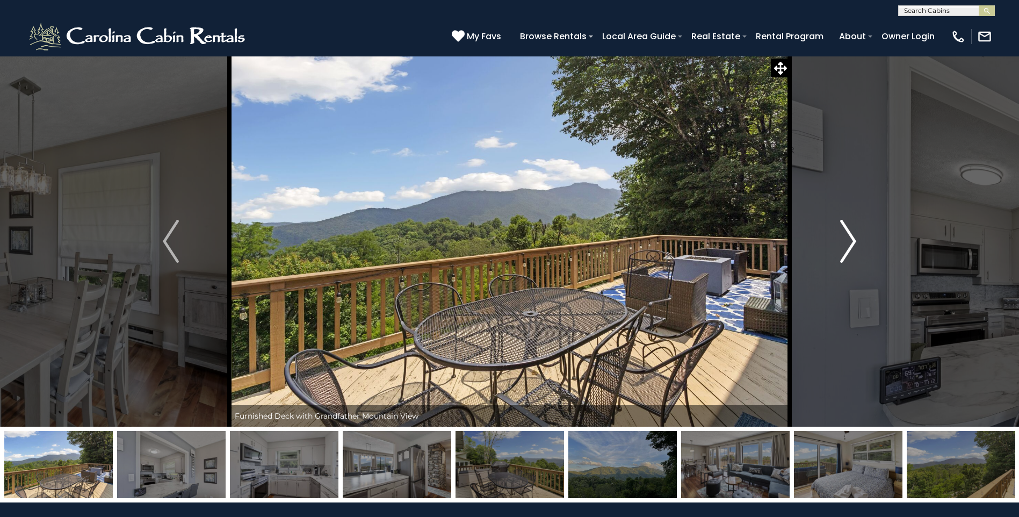
click at [852, 245] on img "Next" at bounding box center [848, 241] width 16 height 43
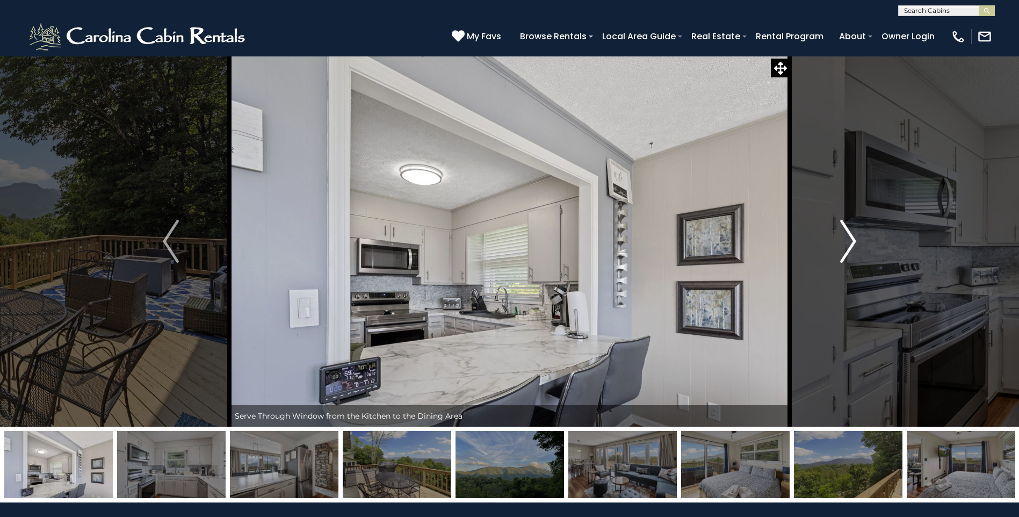
click at [852, 243] on img "Next" at bounding box center [848, 241] width 16 height 43
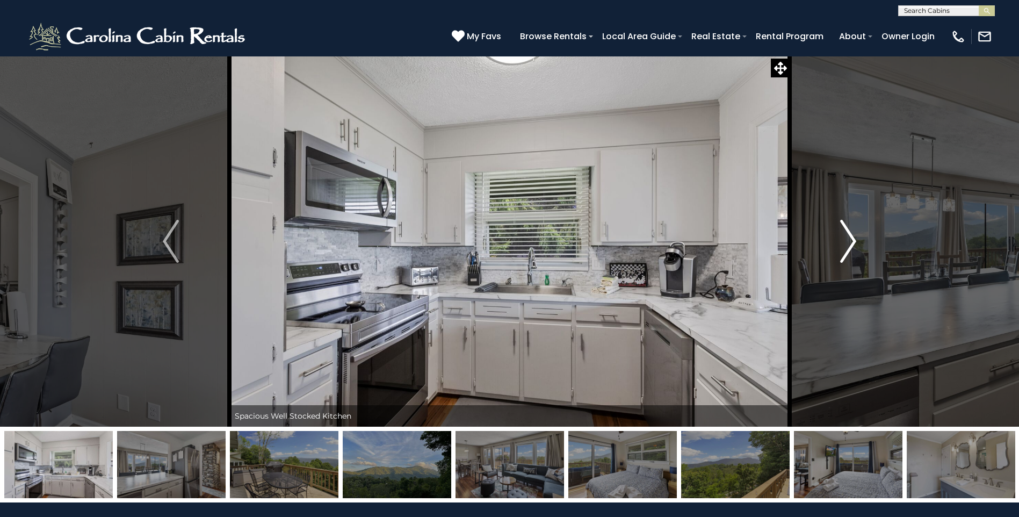
click at [851, 240] on img "Next" at bounding box center [848, 241] width 16 height 43
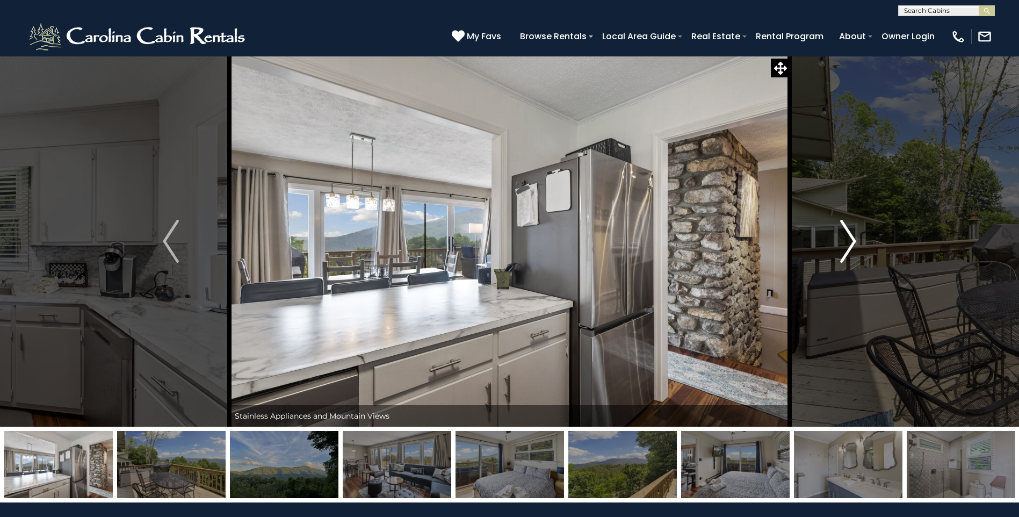
click at [843, 243] on img "Next" at bounding box center [848, 241] width 16 height 43
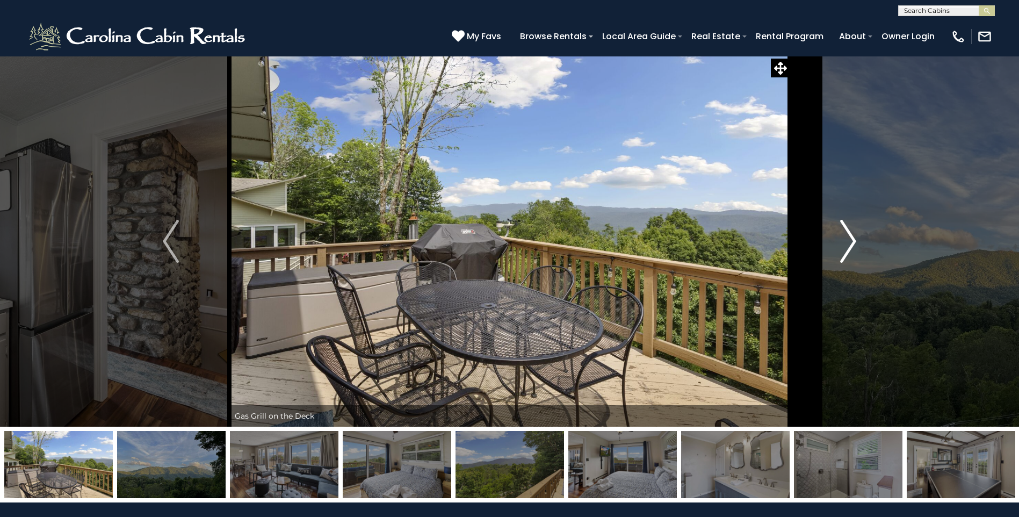
click at [846, 250] on img "Next" at bounding box center [848, 241] width 16 height 43
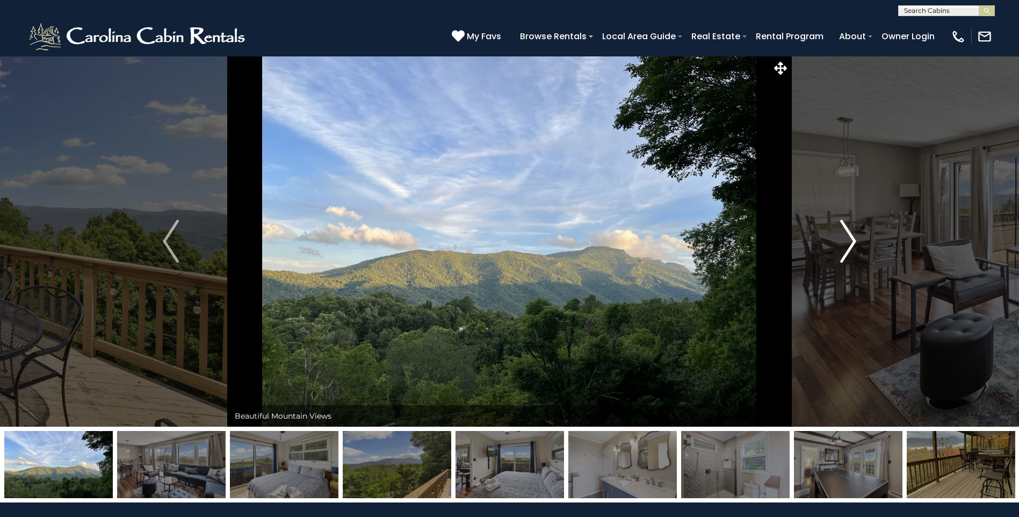
click at [846, 247] on img "Next" at bounding box center [848, 241] width 16 height 43
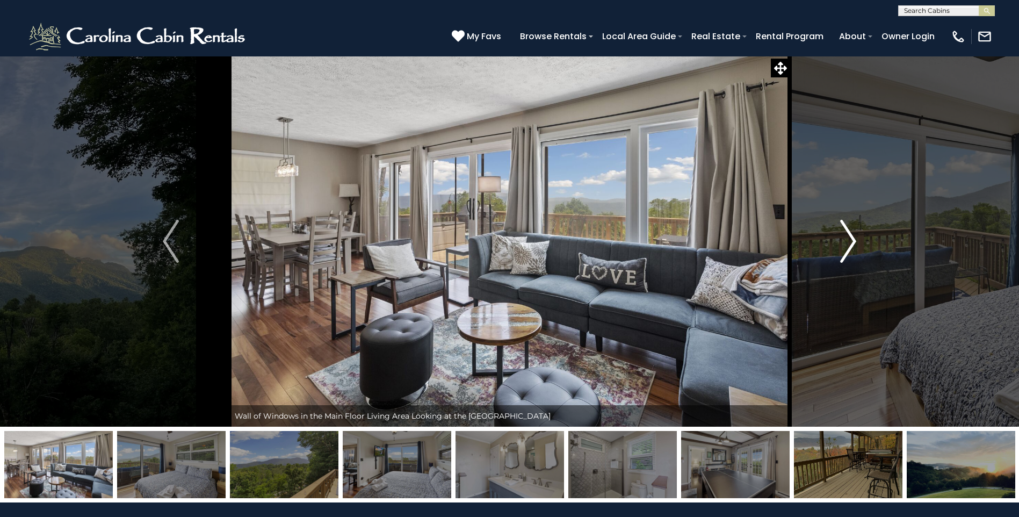
click at [850, 249] on img "Next" at bounding box center [848, 241] width 16 height 43
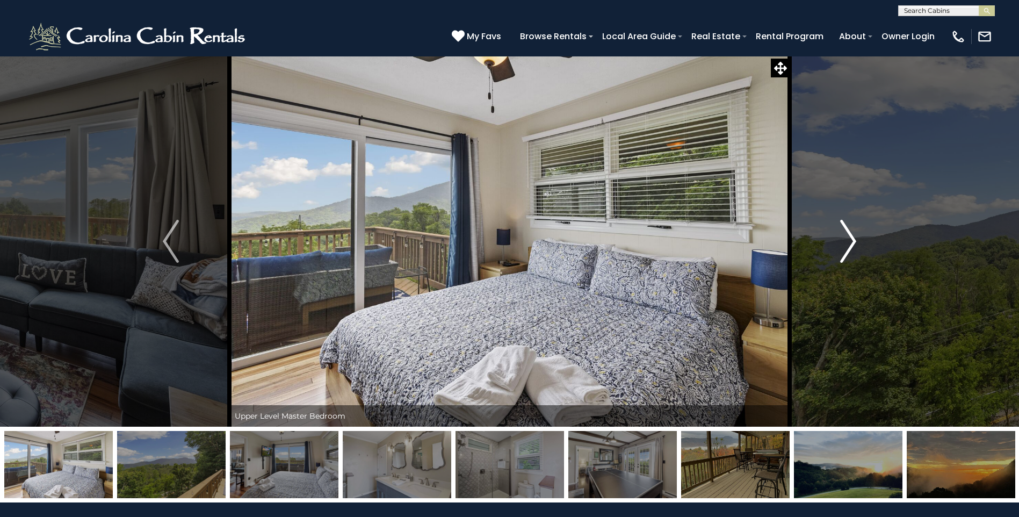
click at [850, 249] on img "Next" at bounding box center [848, 241] width 16 height 43
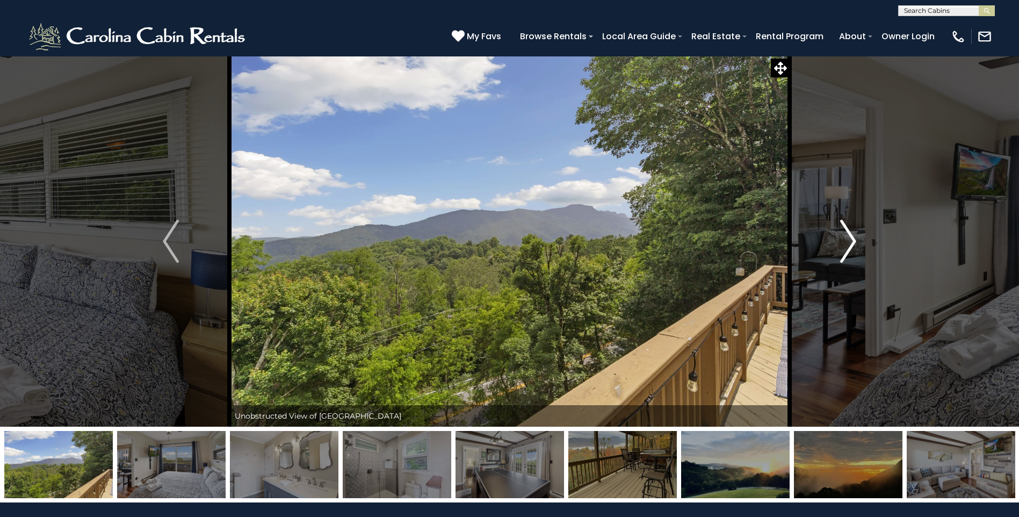
click at [850, 249] on img "Next" at bounding box center [848, 241] width 16 height 43
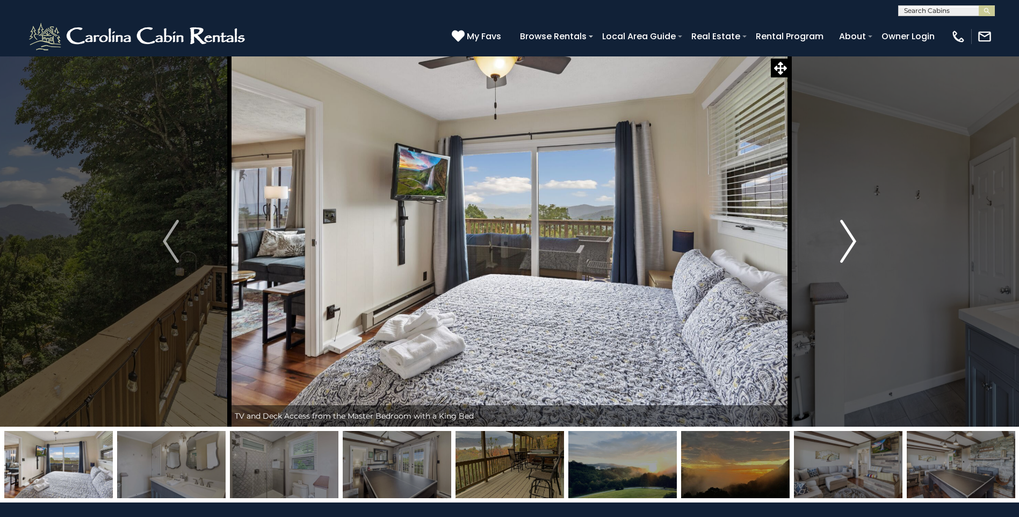
click at [850, 249] on img "Next" at bounding box center [848, 241] width 16 height 43
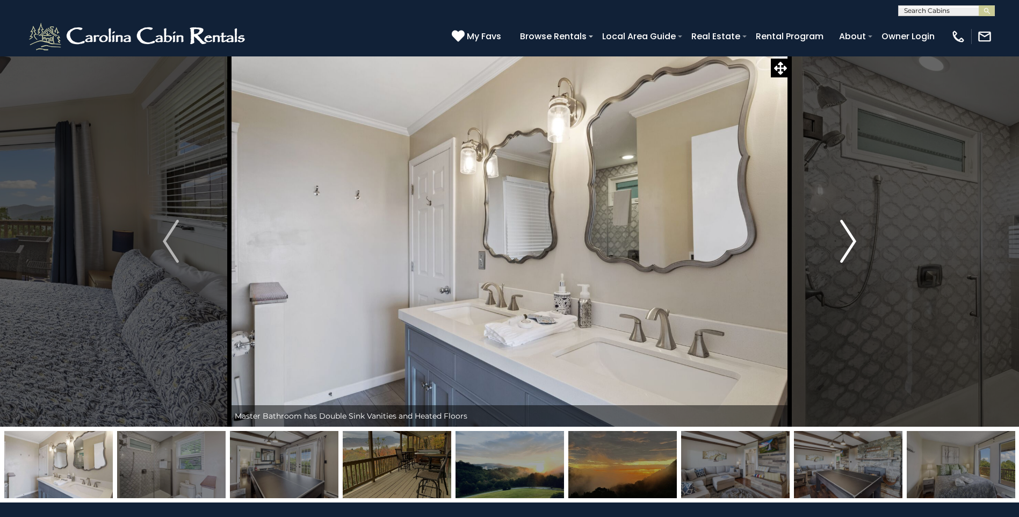
click at [849, 248] on img "Next" at bounding box center [848, 241] width 16 height 43
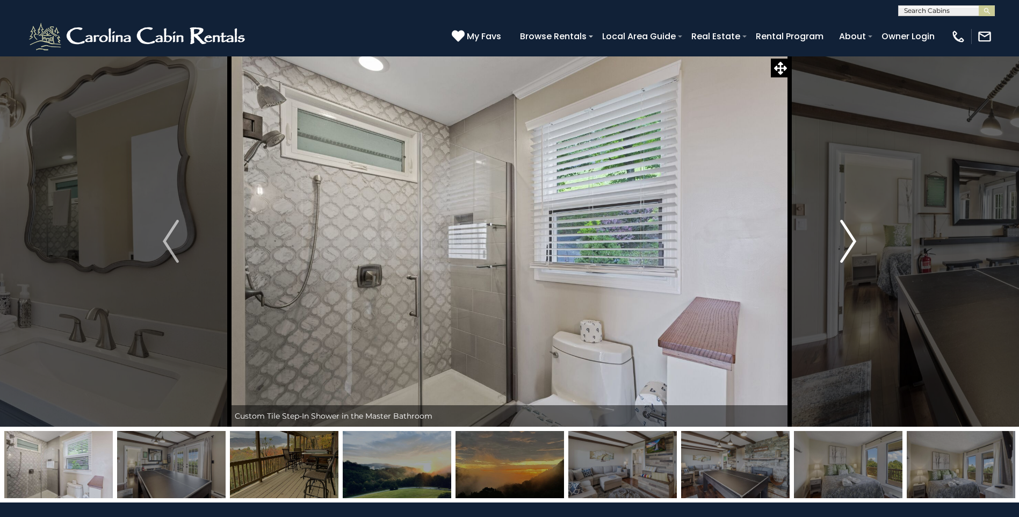
click at [849, 248] on img "Next" at bounding box center [848, 241] width 16 height 43
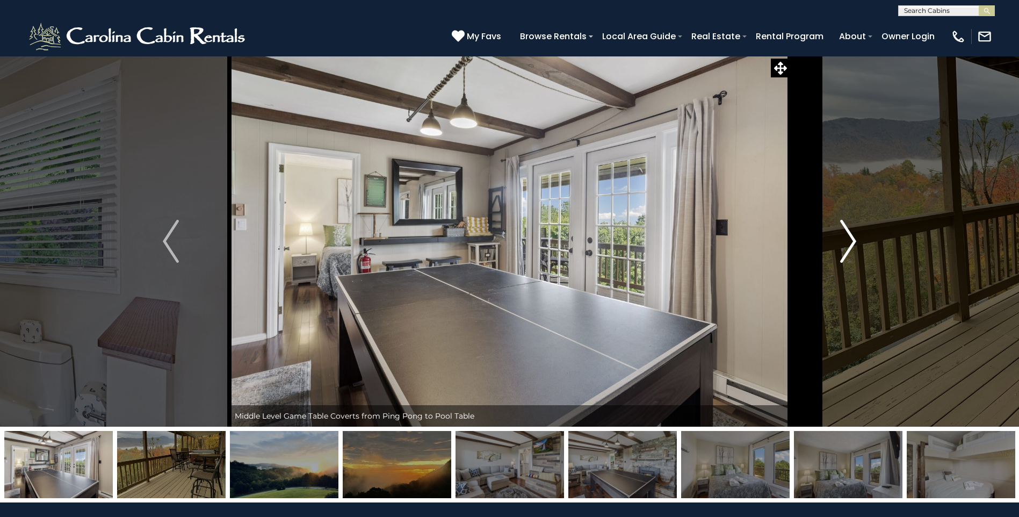
click at [849, 248] on img "Next" at bounding box center [848, 241] width 16 height 43
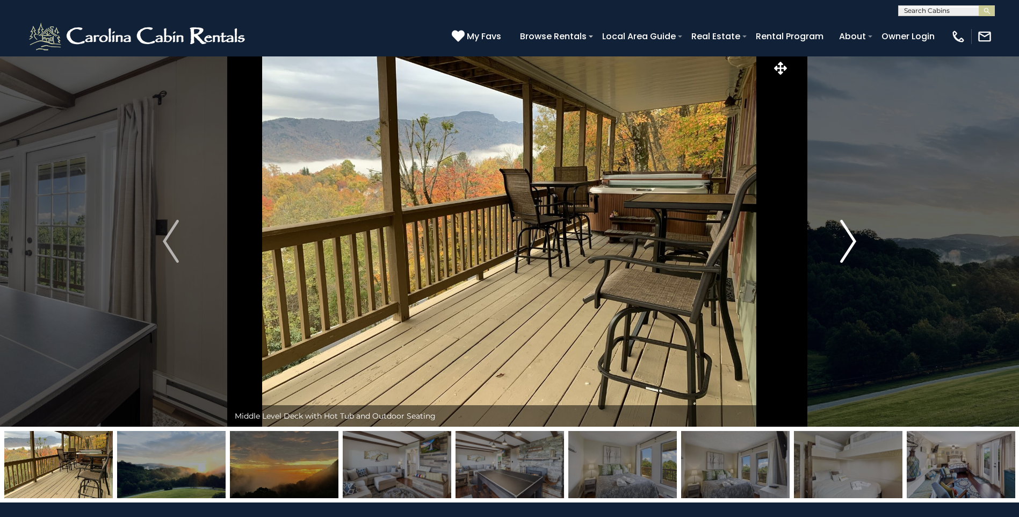
click at [849, 248] on img "Next" at bounding box center [848, 241] width 16 height 43
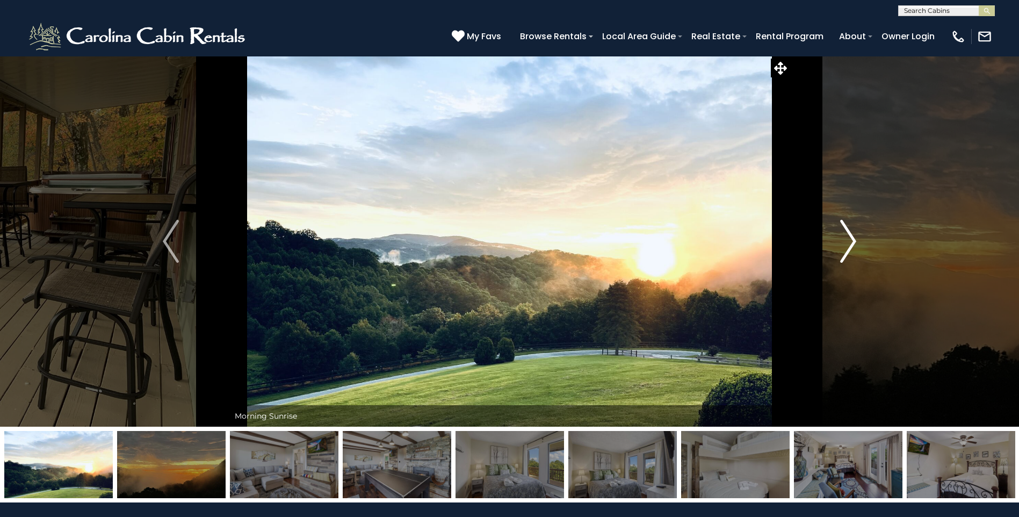
click at [849, 248] on img "Next" at bounding box center [848, 241] width 16 height 43
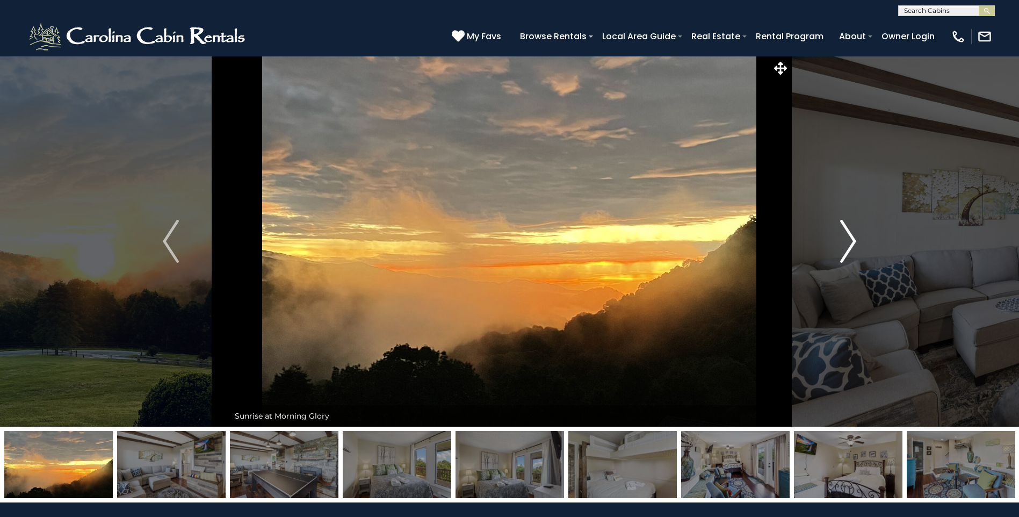
click at [849, 248] on img "Next" at bounding box center [848, 241] width 16 height 43
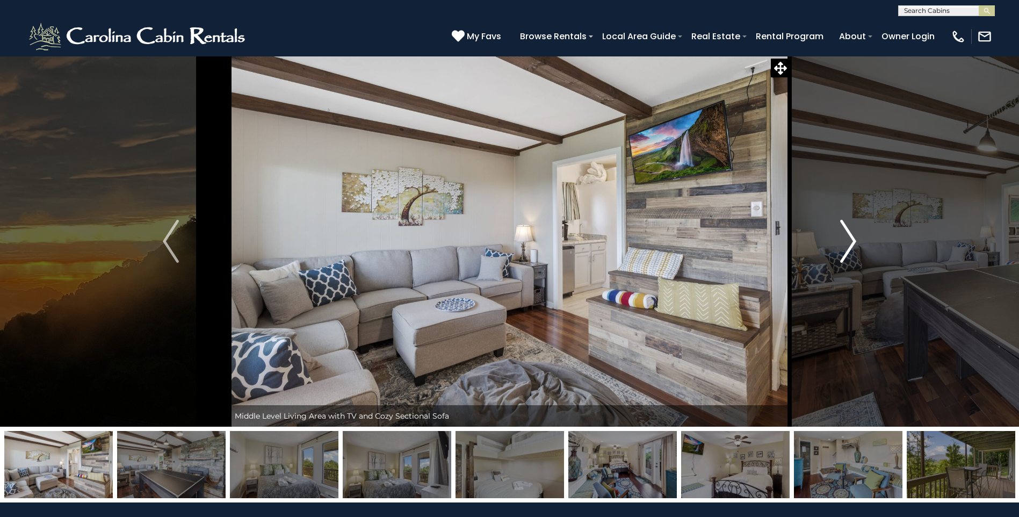
click at [849, 248] on img "Next" at bounding box center [848, 241] width 16 height 43
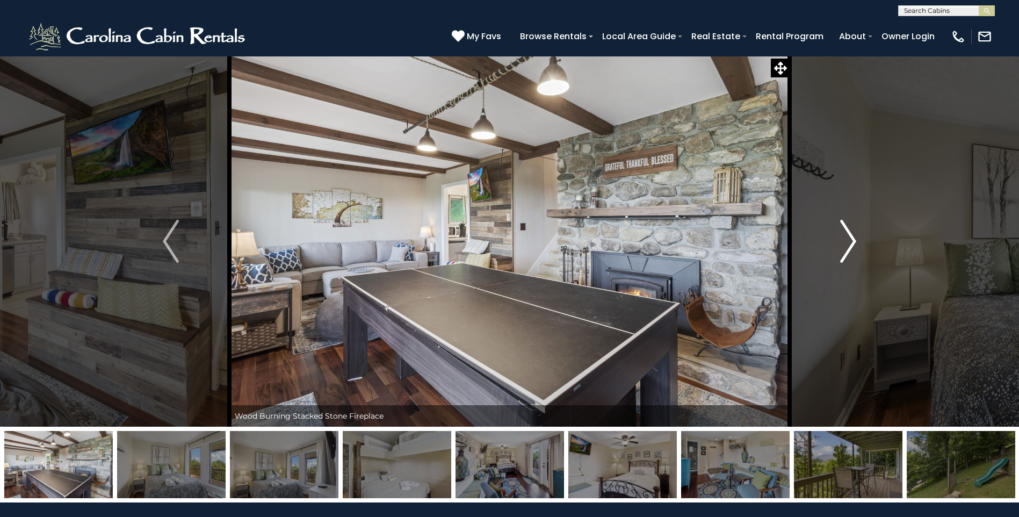
click at [849, 248] on img "Next" at bounding box center [848, 241] width 16 height 43
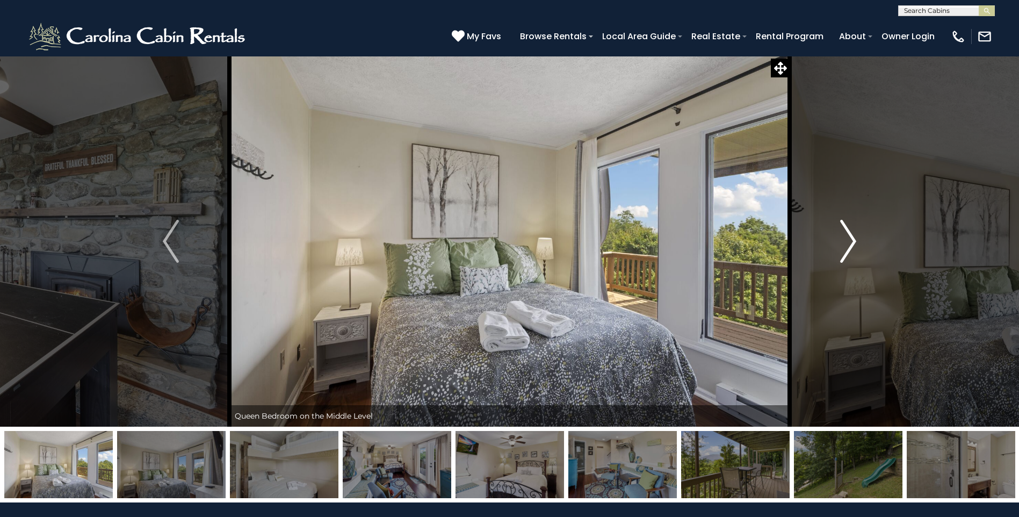
click at [849, 248] on img "Next" at bounding box center [848, 241] width 16 height 43
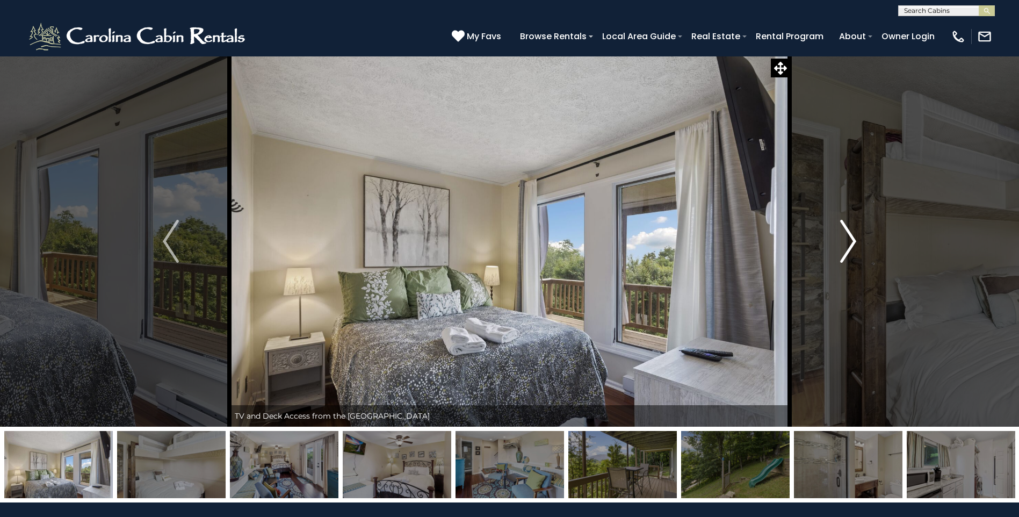
click at [849, 248] on img "Next" at bounding box center [848, 241] width 16 height 43
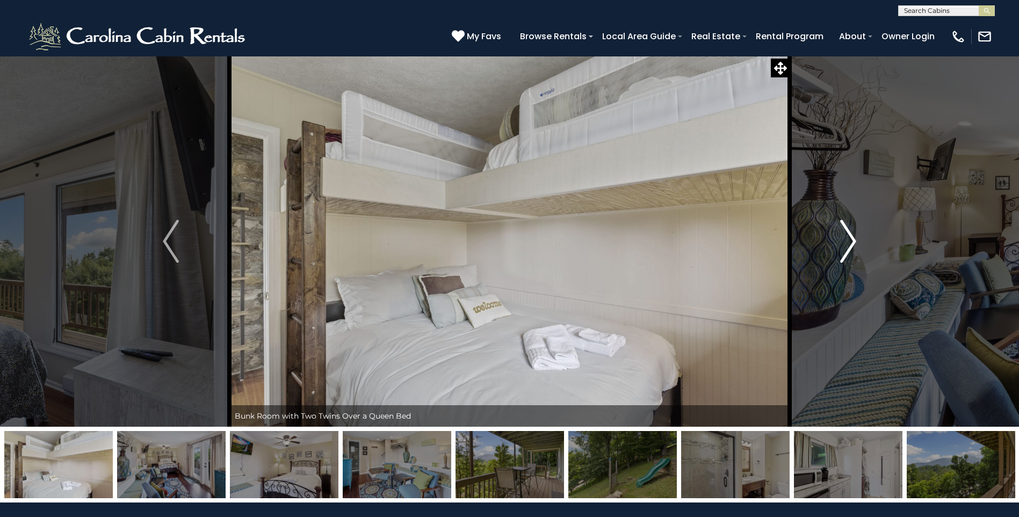
click at [849, 248] on img "Next" at bounding box center [848, 241] width 16 height 43
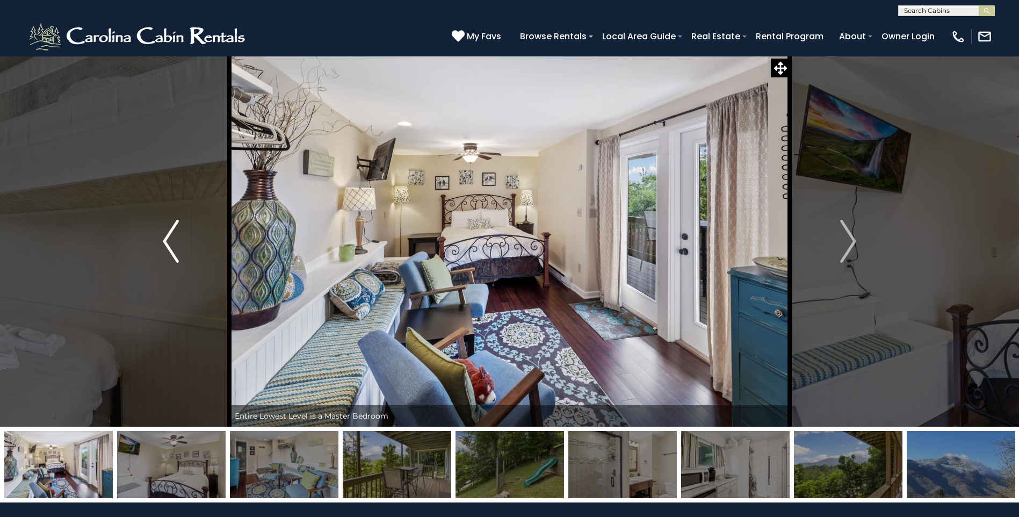
click at [158, 243] on button "Previous" at bounding box center [170, 241] width 117 height 371
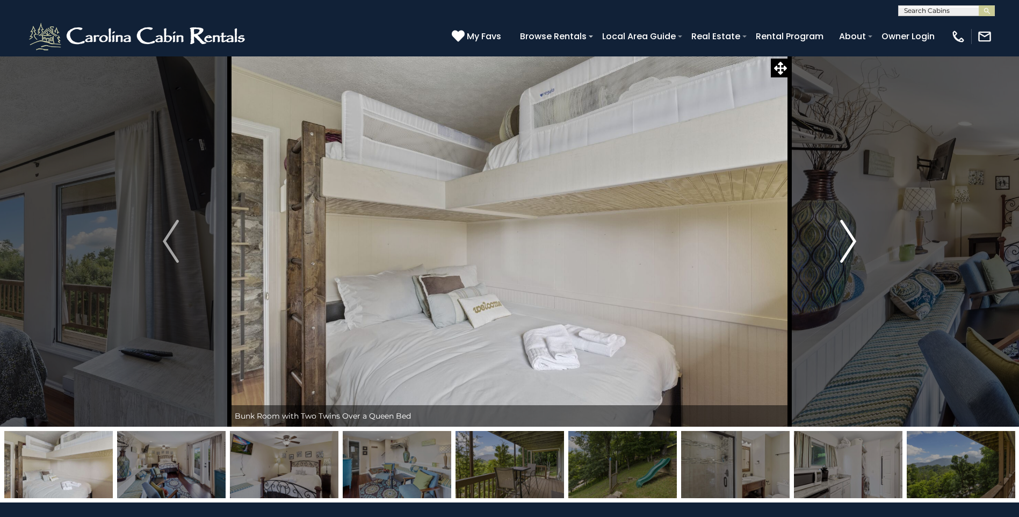
click at [850, 249] on img "Next" at bounding box center [848, 241] width 16 height 43
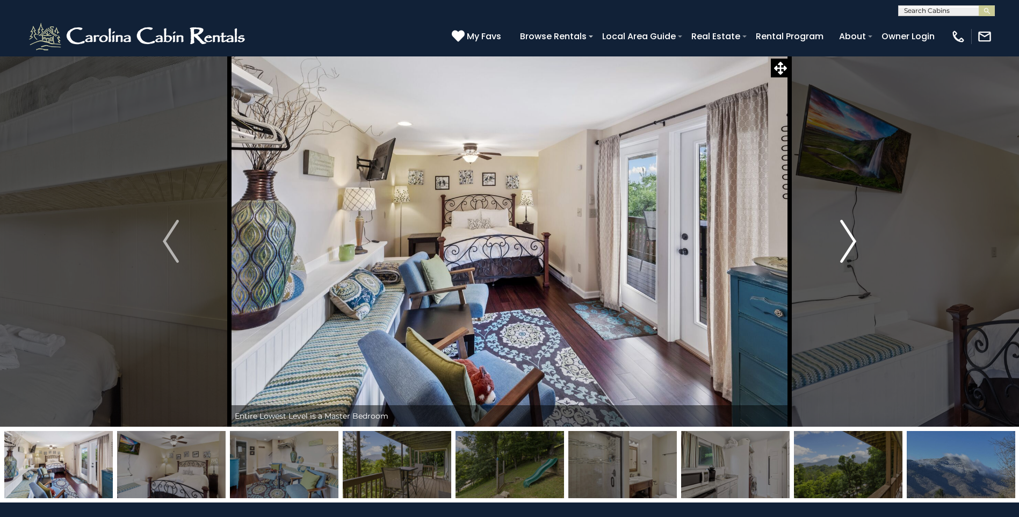
click at [849, 247] on img "Next" at bounding box center [848, 241] width 16 height 43
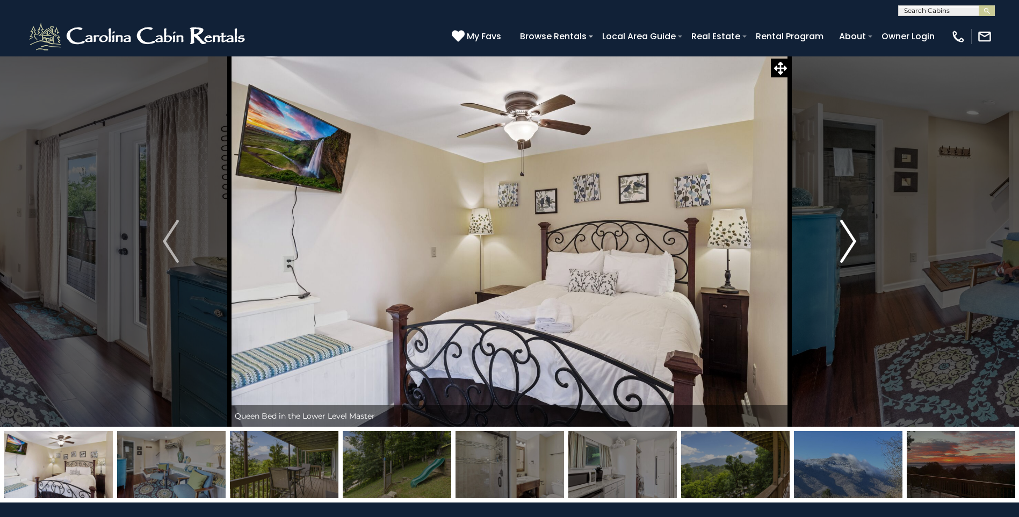
click at [844, 247] on img "Next" at bounding box center [848, 241] width 16 height 43
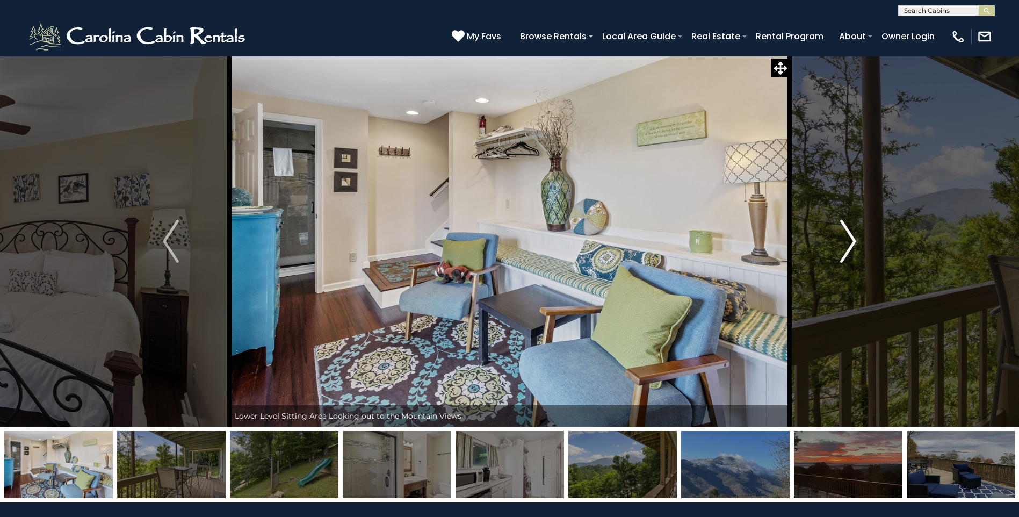
click at [844, 247] on img "Next" at bounding box center [848, 241] width 16 height 43
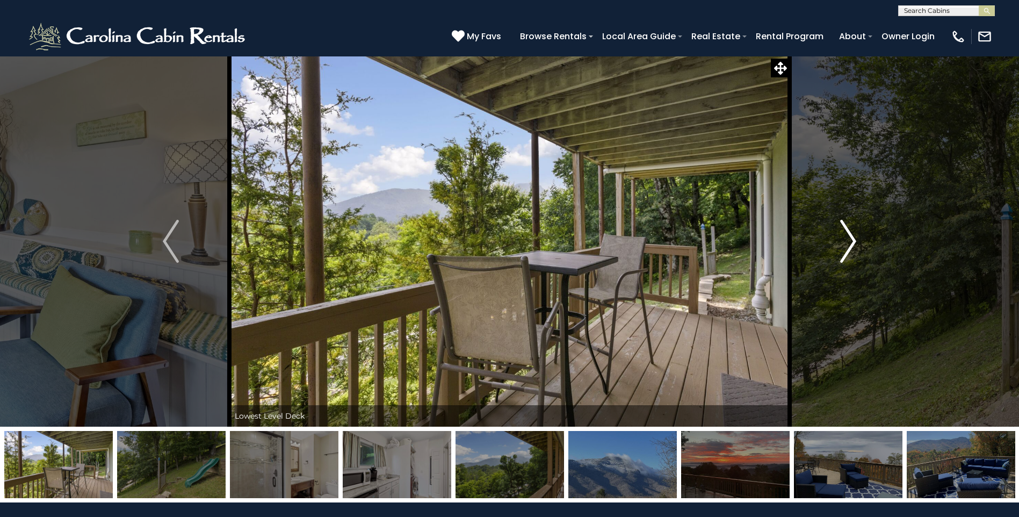
click at [844, 247] on img "Next" at bounding box center [848, 241] width 16 height 43
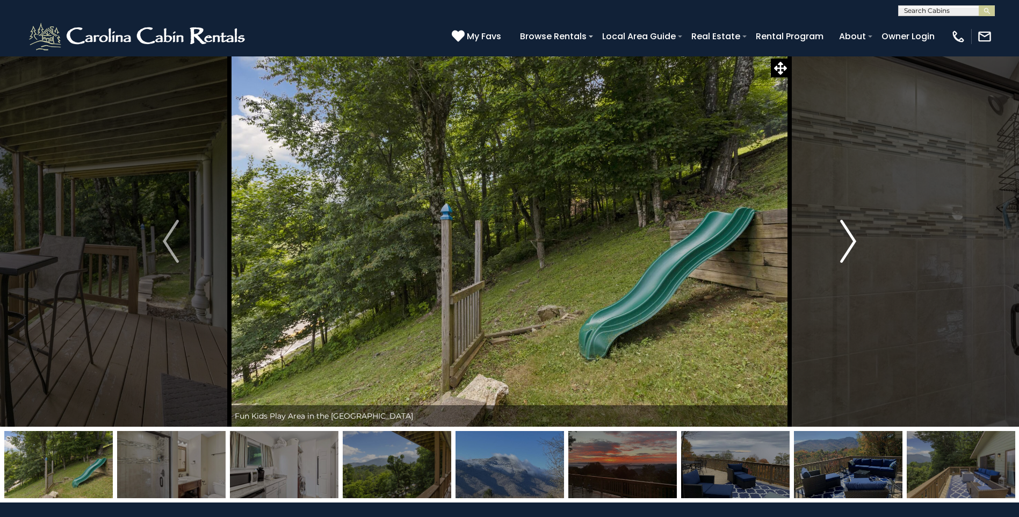
click at [844, 247] on img "Next" at bounding box center [848, 241] width 16 height 43
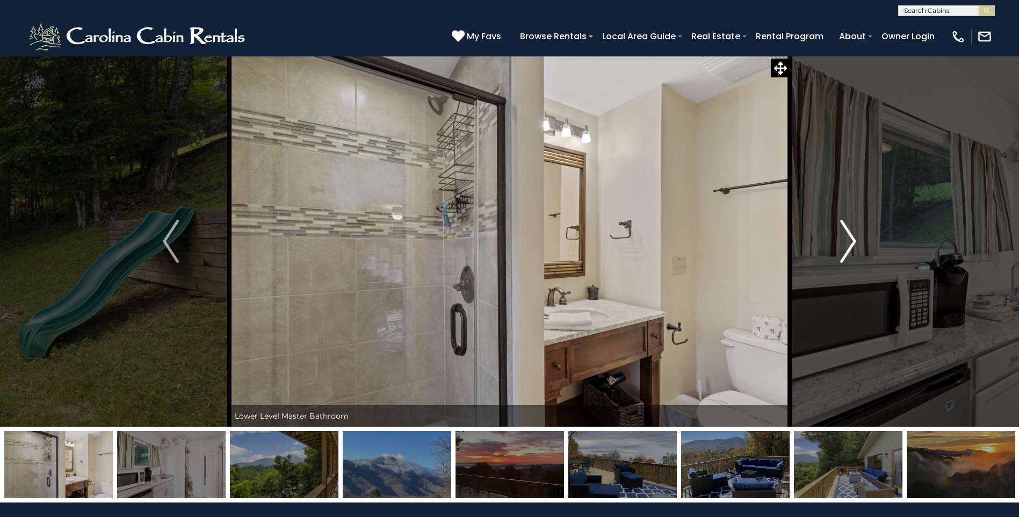
click at [846, 243] on img "Next" at bounding box center [848, 241] width 16 height 43
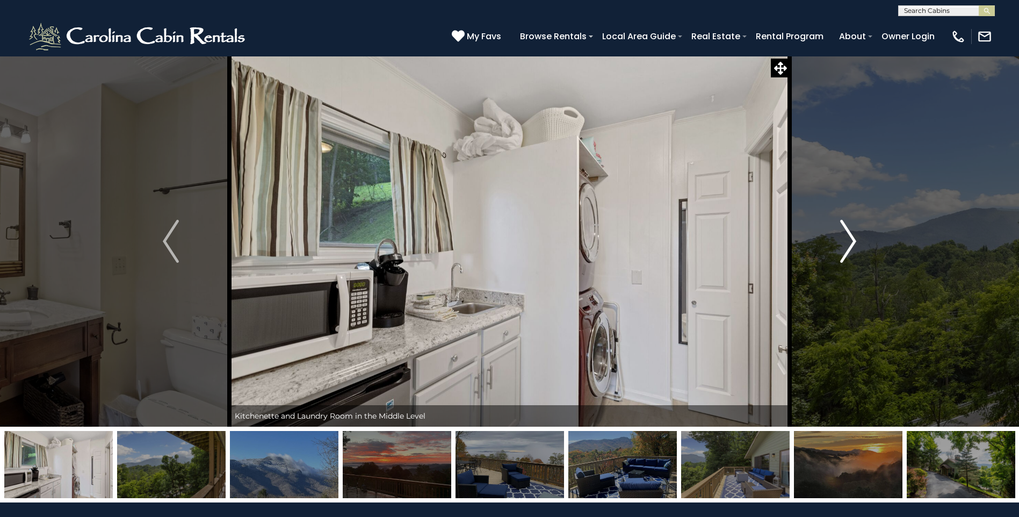
click at [845, 248] on img "Next" at bounding box center [848, 241] width 16 height 43
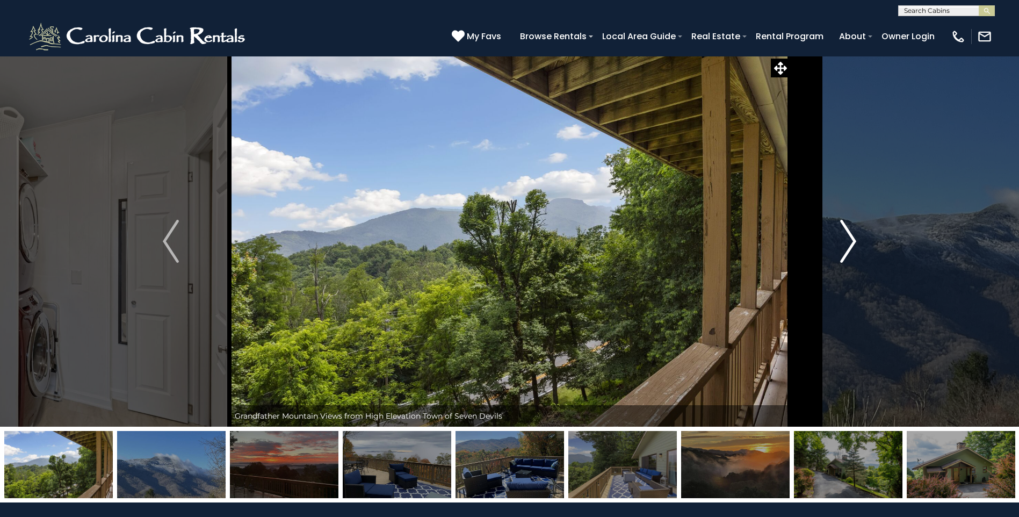
click at [859, 244] on button "Next" at bounding box center [847, 241] width 117 height 371
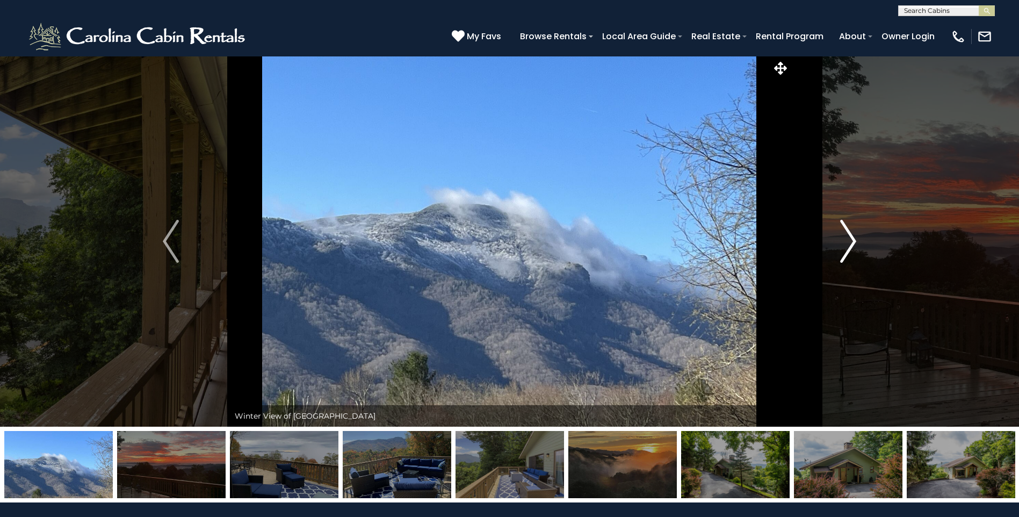
click at [851, 242] on img "Next" at bounding box center [848, 241] width 16 height 43
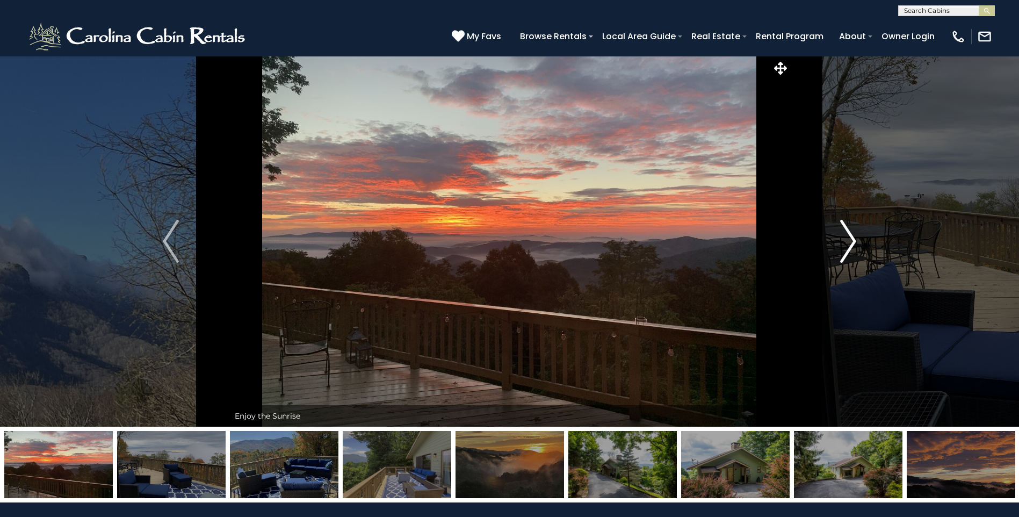
click at [847, 238] on img "Next" at bounding box center [848, 241] width 16 height 43
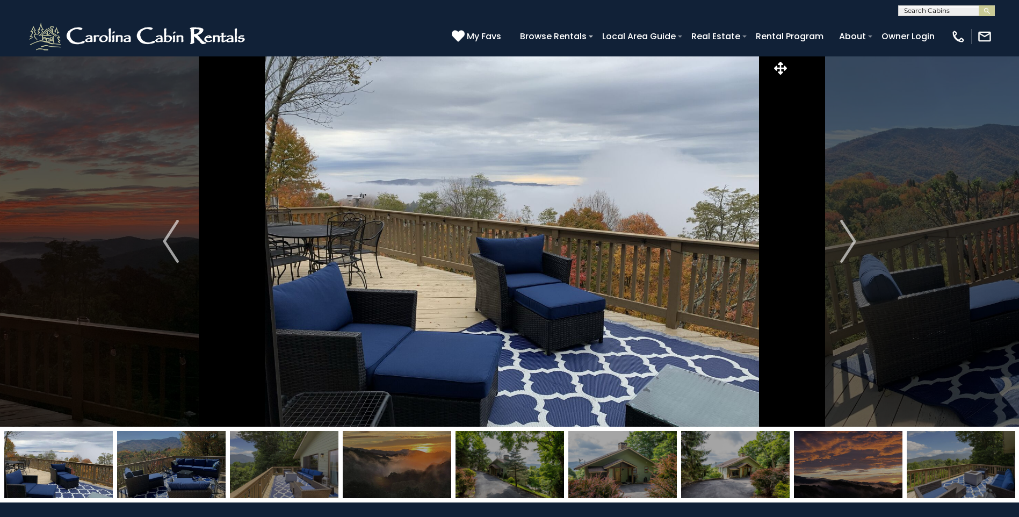
drag, startPoint x: 617, startPoint y: 203, endPoint x: 637, endPoint y: 203, distance: 19.9
click at [623, 203] on img at bounding box center [512, 241] width 560 height 371
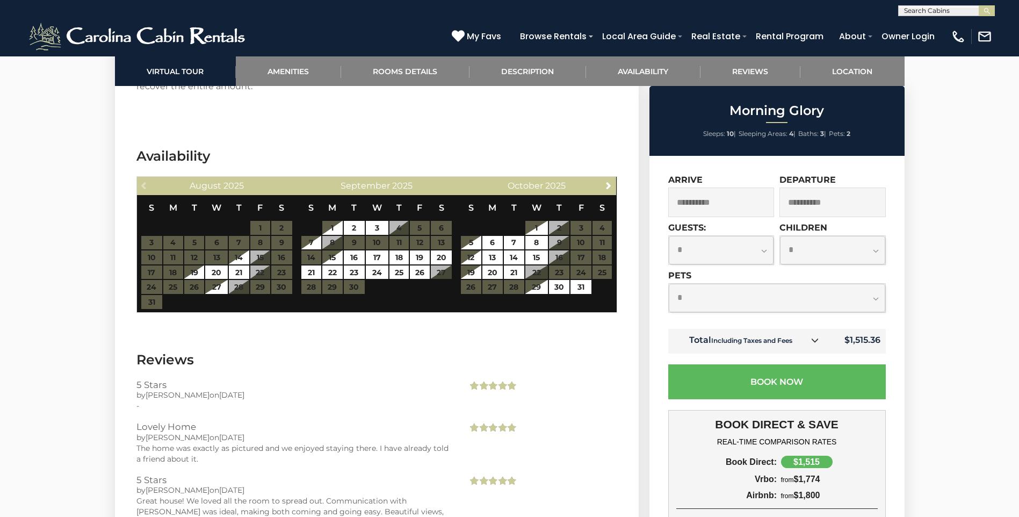
scroll to position [2202, 0]
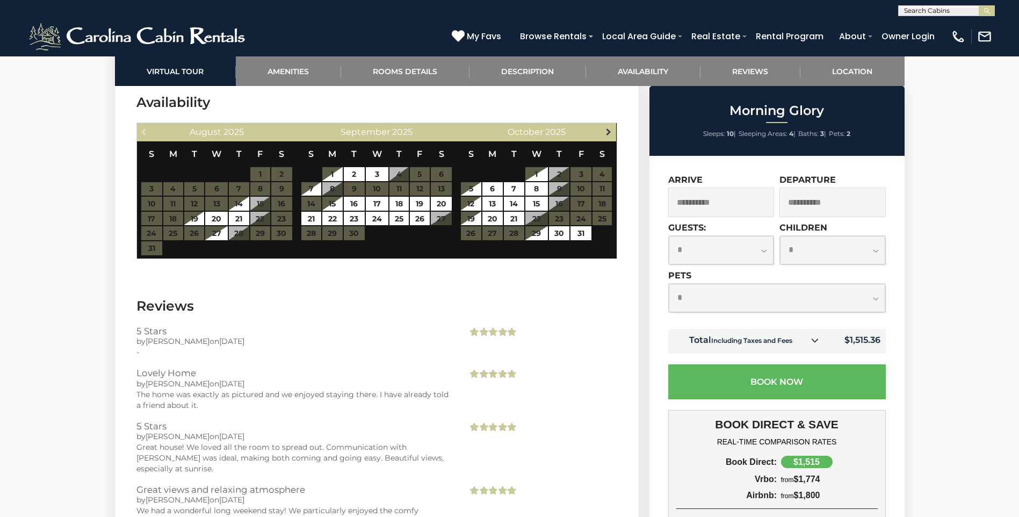
click at [605, 127] on span "Next" at bounding box center [608, 131] width 9 height 9
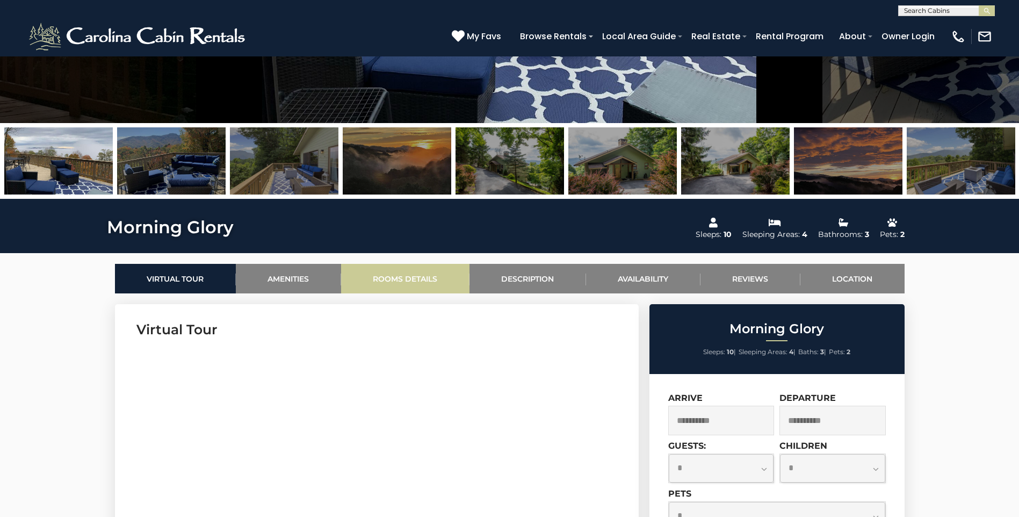
scroll to position [322, 0]
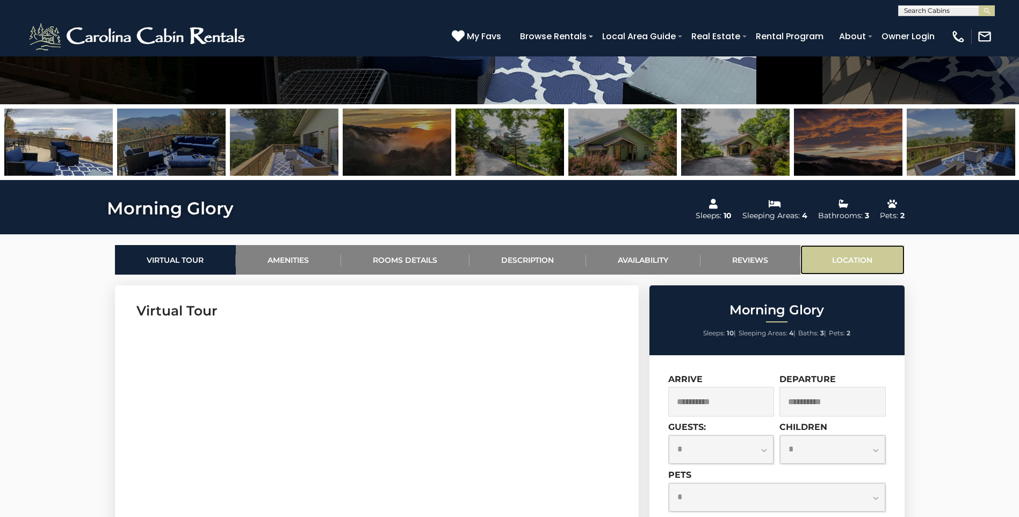
click at [847, 260] on link "Location" at bounding box center [852, 260] width 104 height 30
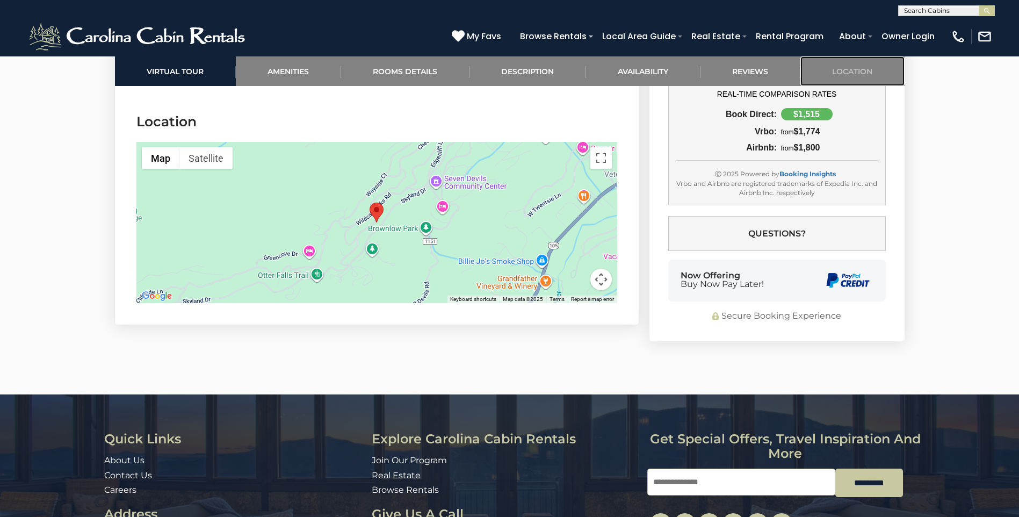
scroll to position [2663, 0]
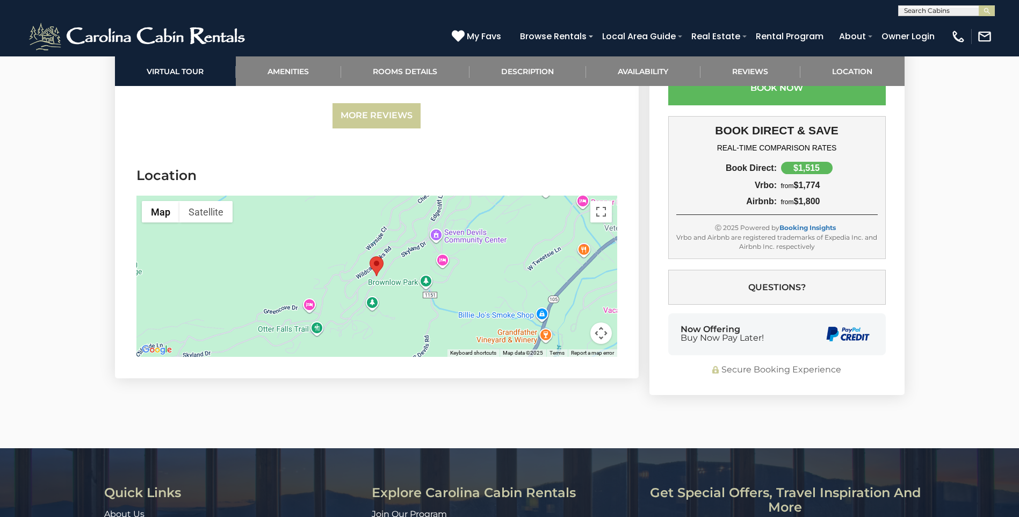
click at [378, 256] on img "Morning Glory" at bounding box center [376, 266] width 14 height 20
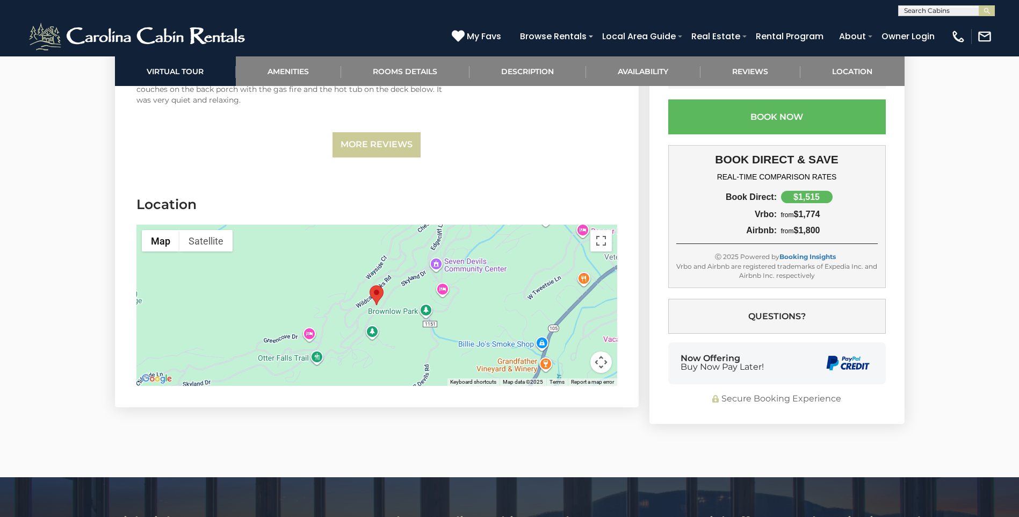
scroll to position [2609, 0]
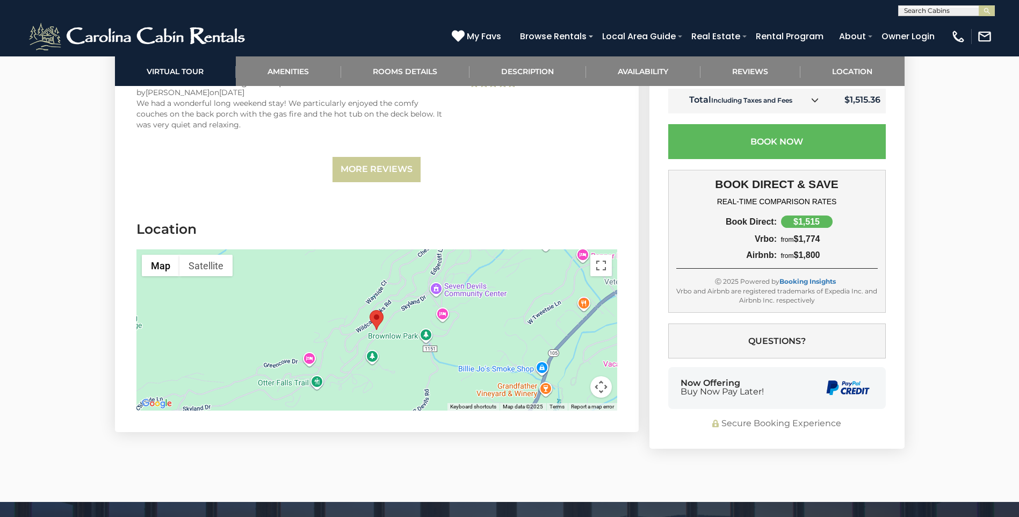
click at [365, 295] on div at bounding box center [376, 329] width 481 height 161
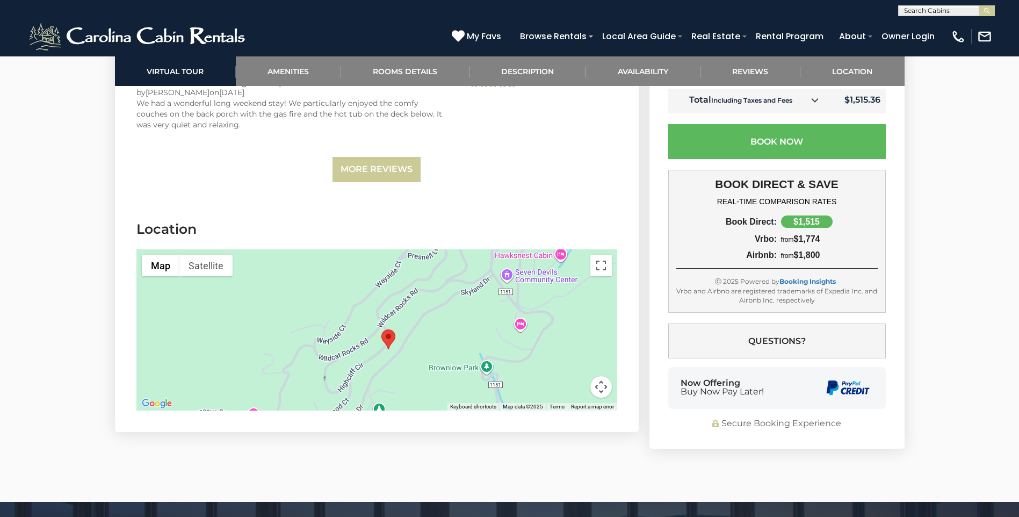
click at [372, 302] on div at bounding box center [376, 329] width 481 height 161
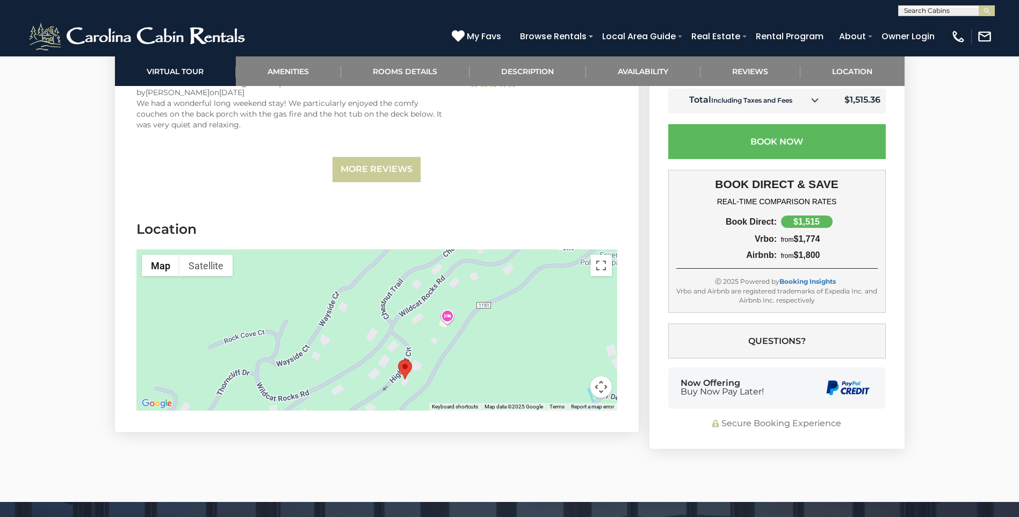
click at [351, 324] on div at bounding box center [376, 329] width 481 height 161
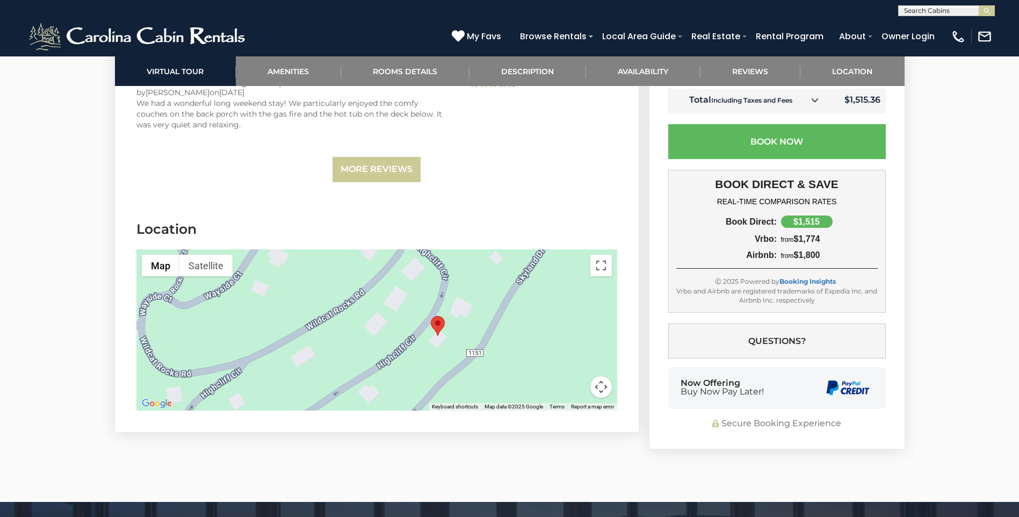
drag, startPoint x: 434, startPoint y: 357, endPoint x: 412, endPoint y: 273, distance: 86.5
click at [412, 273] on div at bounding box center [376, 329] width 481 height 161
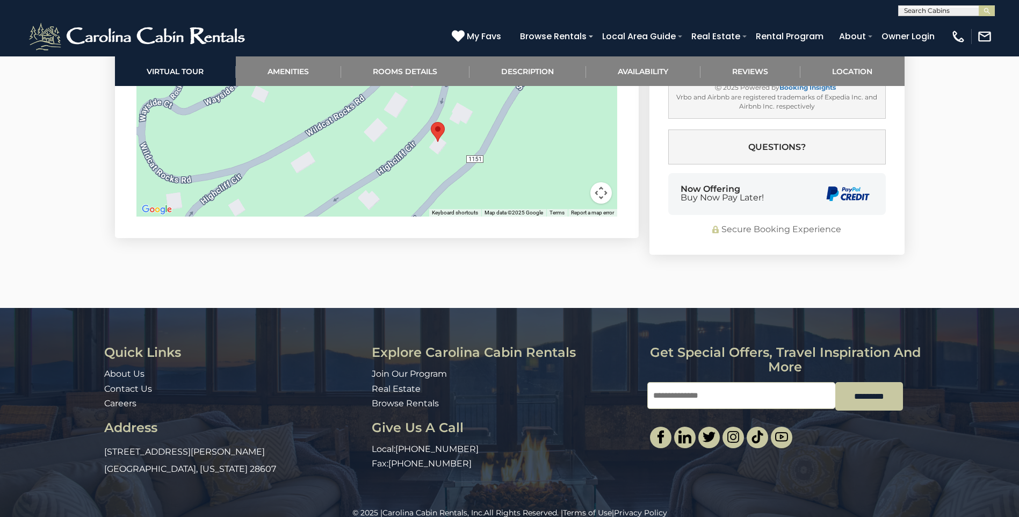
scroll to position [2805, 0]
